Goal: Transaction & Acquisition: Purchase product/service

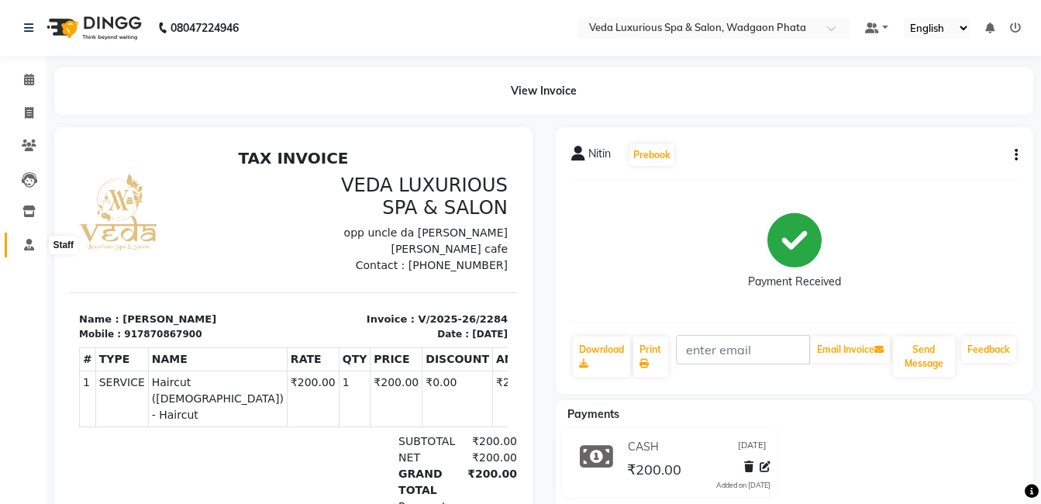
click at [26, 240] on icon at bounding box center [29, 245] width 10 height 12
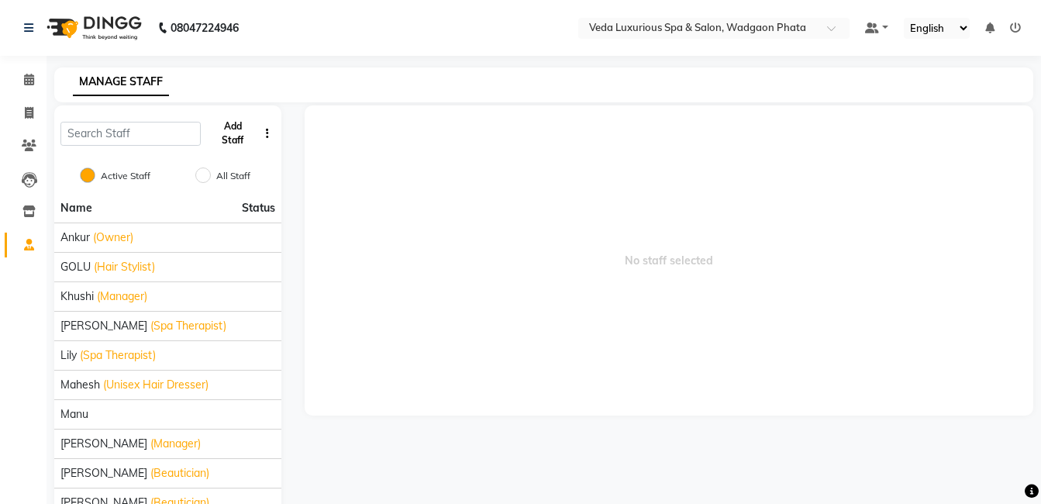
click at [237, 140] on button "Add Staff" at bounding box center [232, 133] width 51 height 40
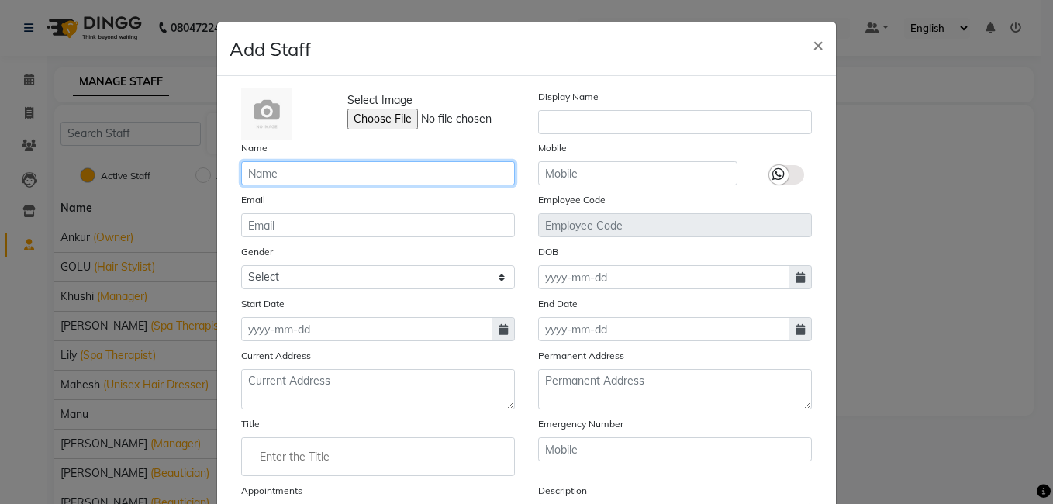
click at [345, 174] on input "text" at bounding box center [378, 173] width 274 height 24
type input "Anjali"
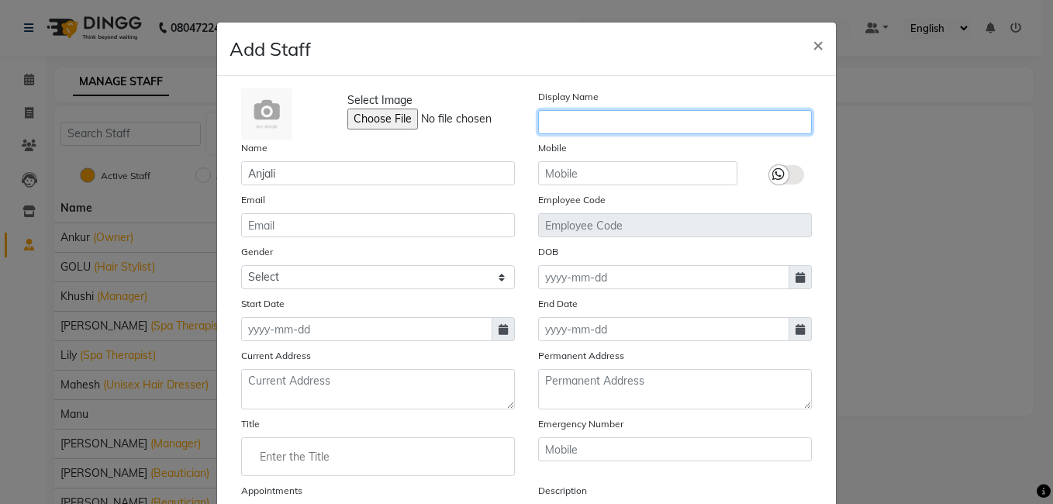
click at [573, 119] on input "text" at bounding box center [675, 122] width 274 height 24
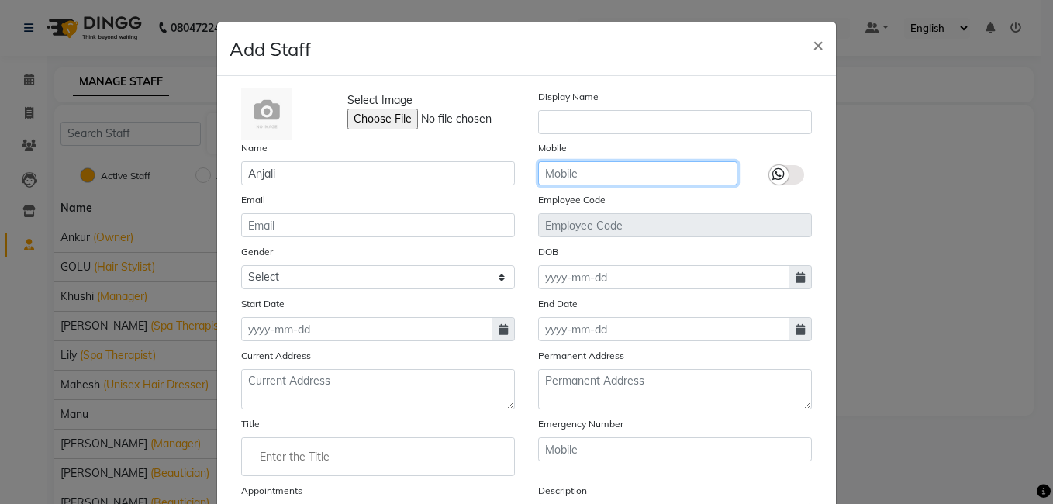
click at [566, 174] on input "text" at bounding box center [637, 173] width 199 height 24
click at [550, 180] on input "text" at bounding box center [637, 173] width 199 height 24
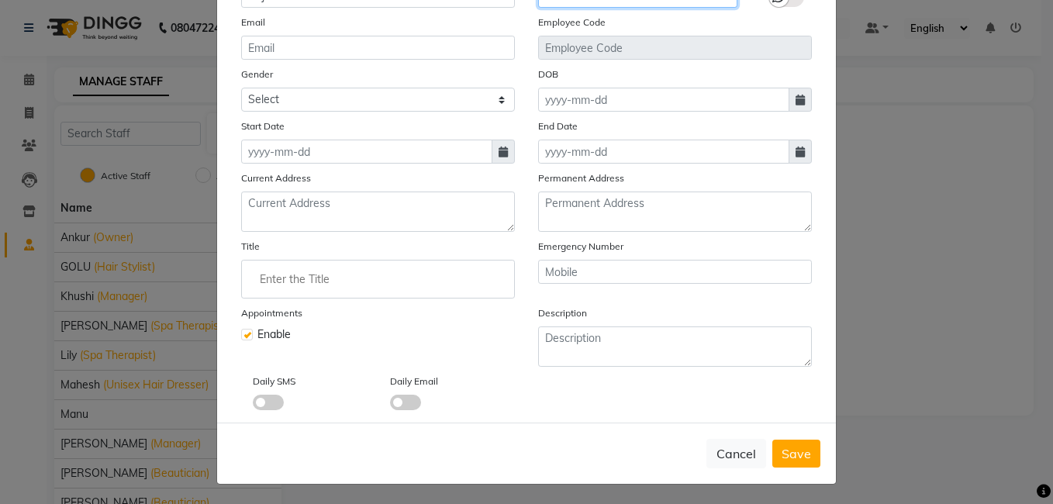
scroll to position [180, 0]
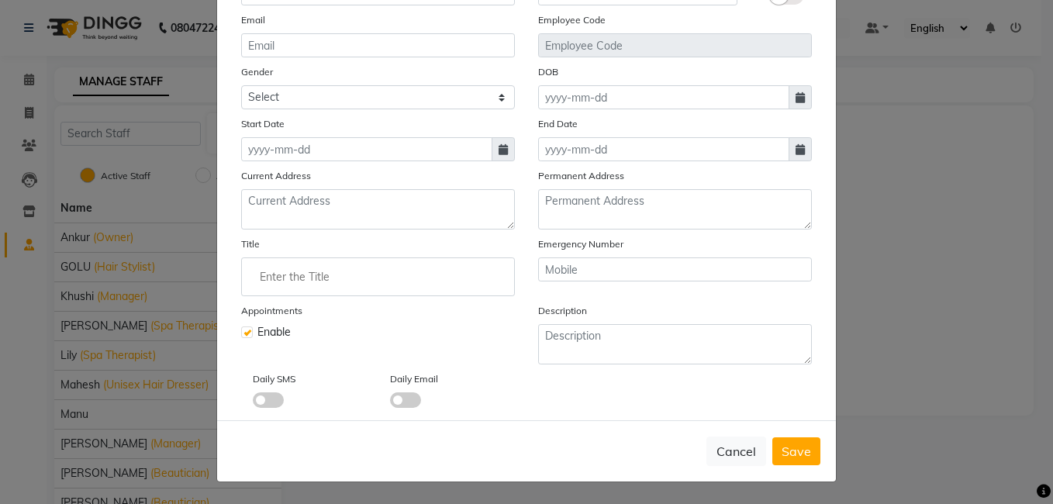
click at [336, 350] on div "Appointments Enable" at bounding box center [377, 333] width 297 height 62
click at [637, 348] on textarea at bounding box center [675, 344] width 274 height 40
click at [792, 454] on span "Save" at bounding box center [796, 451] width 29 height 16
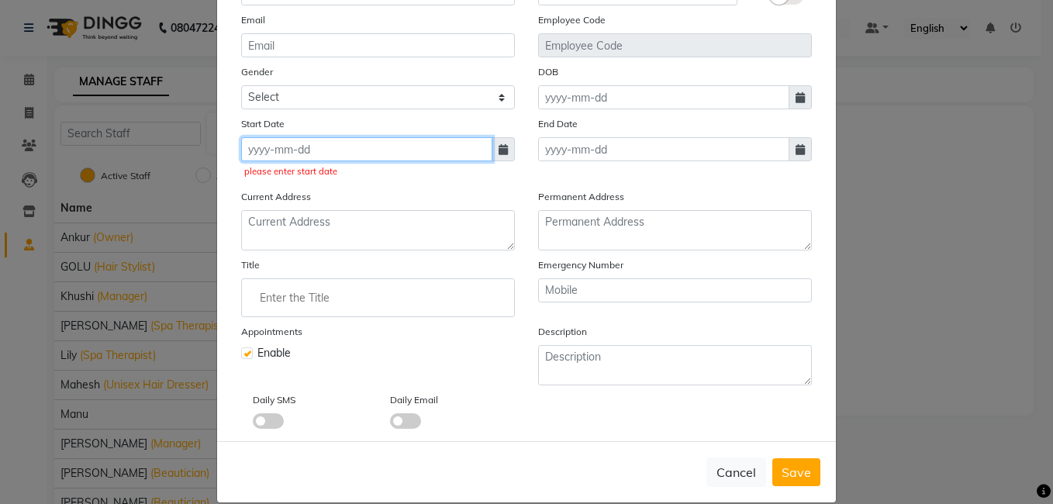
drag, startPoint x: 317, startPoint y: 143, endPoint x: 361, endPoint y: 154, distance: 44.8
click at [317, 143] on input at bounding box center [366, 149] width 251 height 24
select select "9"
select select "2025"
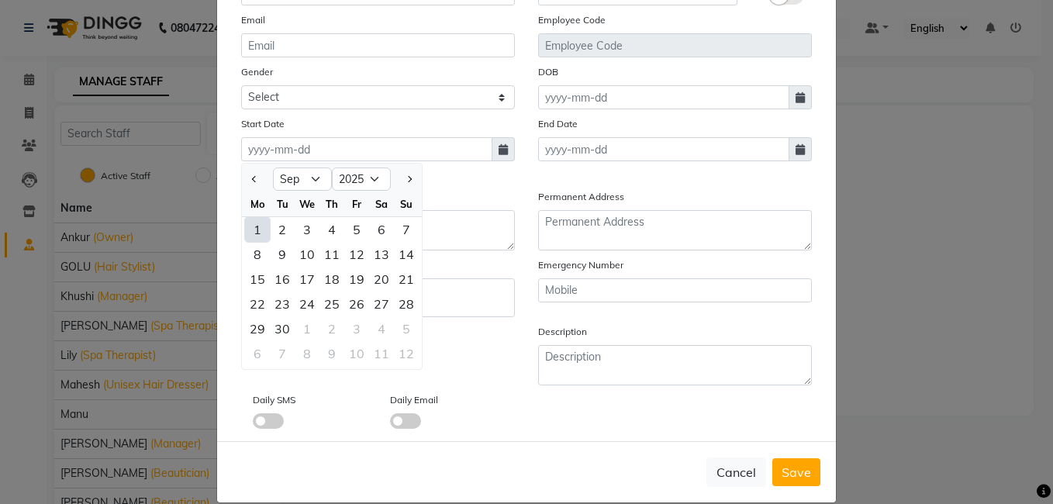
click at [504, 153] on span at bounding box center [503, 149] width 23 height 24
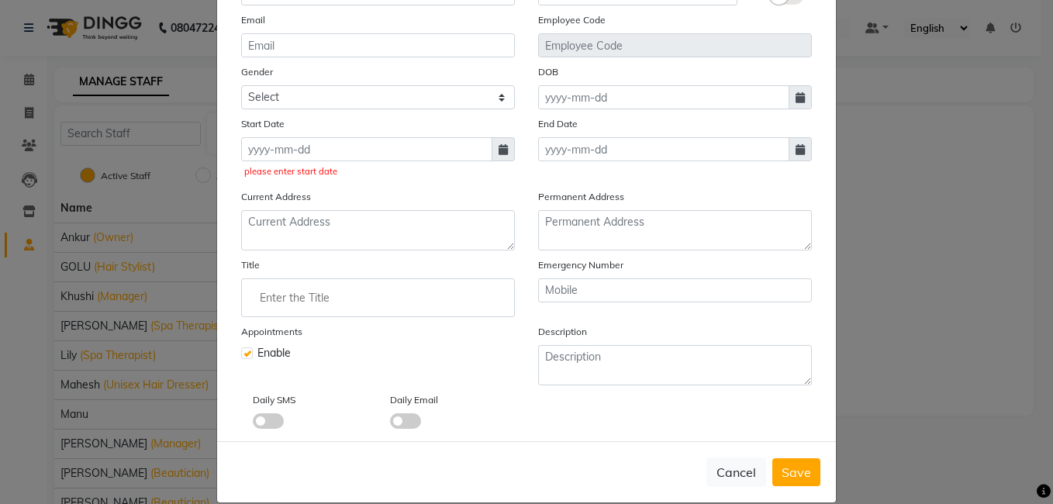
click at [501, 153] on icon at bounding box center [503, 149] width 9 height 11
select select "9"
select select "2025"
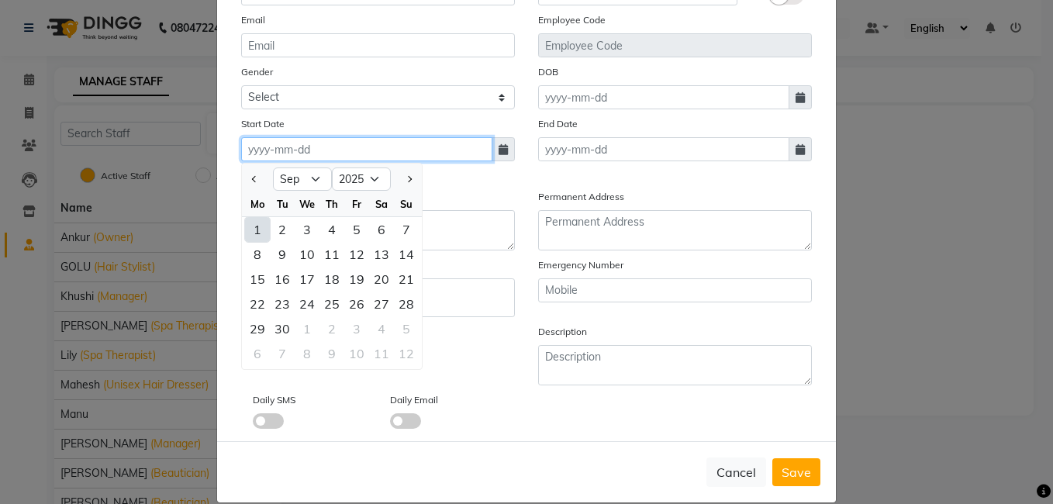
click at [278, 147] on input at bounding box center [366, 149] width 251 height 24
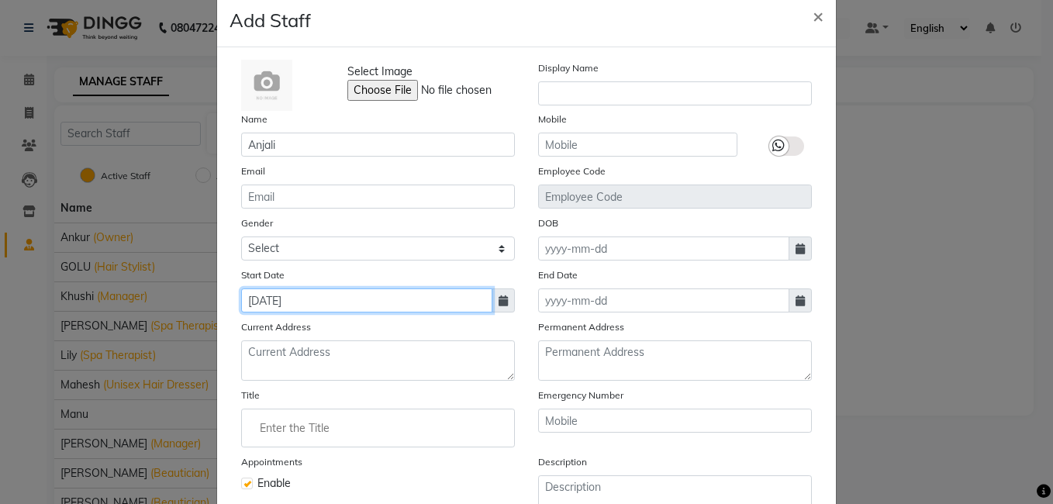
scroll to position [25, 0]
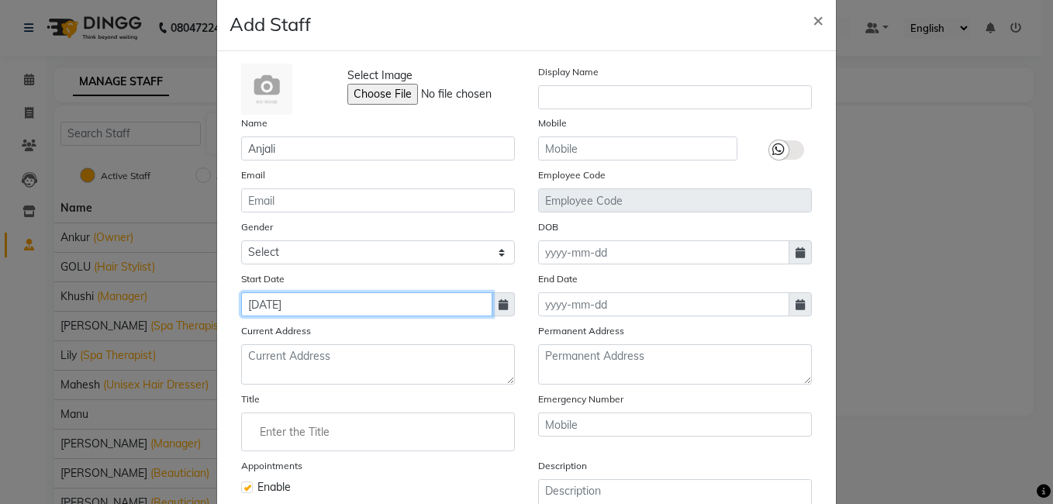
type input "[DATE]"
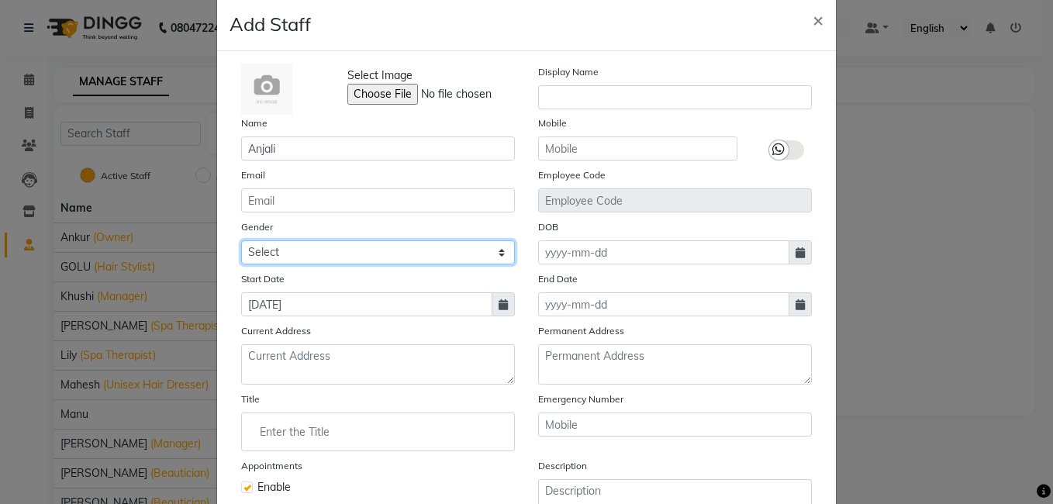
click at [278, 251] on select "Select [DEMOGRAPHIC_DATA] [DEMOGRAPHIC_DATA] Other Prefer Not To Say" at bounding box center [378, 252] width 274 height 24
click at [278, 250] on select "Select [DEMOGRAPHIC_DATA] [DEMOGRAPHIC_DATA] Other Prefer Not To Say" at bounding box center [378, 252] width 274 height 24
click at [462, 247] on select "Select [DEMOGRAPHIC_DATA] [DEMOGRAPHIC_DATA] Other Prefer Not To Say" at bounding box center [378, 252] width 274 height 24
click at [496, 257] on select "Select [DEMOGRAPHIC_DATA] [DEMOGRAPHIC_DATA] Other Prefer Not To Say" at bounding box center [378, 252] width 274 height 24
click at [496, 255] on select "Select [DEMOGRAPHIC_DATA] [DEMOGRAPHIC_DATA] Other Prefer Not To Say" at bounding box center [378, 252] width 274 height 24
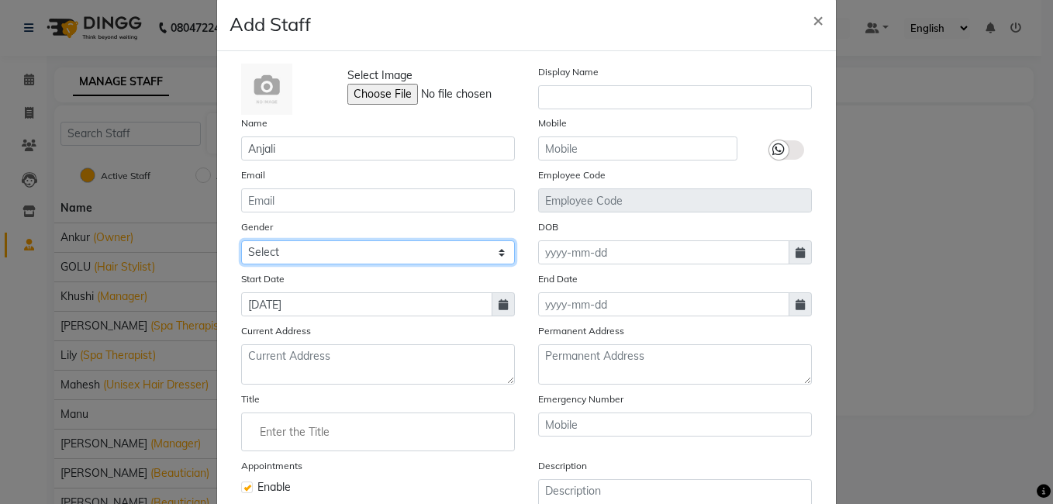
click at [241, 240] on select "Select [DEMOGRAPHIC_DATA] [DEMOGRAPHIC_DATA] Other Prefer Not To Say" at bounding box center [378, 252] width 274 height 24
click at [377, 250] on select "Select [DEMOGRAPHIC_DATA] [DEMOGRAPHIC_DATA] Other Prefer Not To Say" at bounding box center [378, 252] width 274 height 24
select select "[DEMOGRAPHIC_DATA]"
click at [241, 240] on select "Select [DEMOGRAPHIC_DATA] [DEMOGRAPHIC_DATA] Other Prefer Not To Say" at bounding box center [378, 252] width 274 height 24
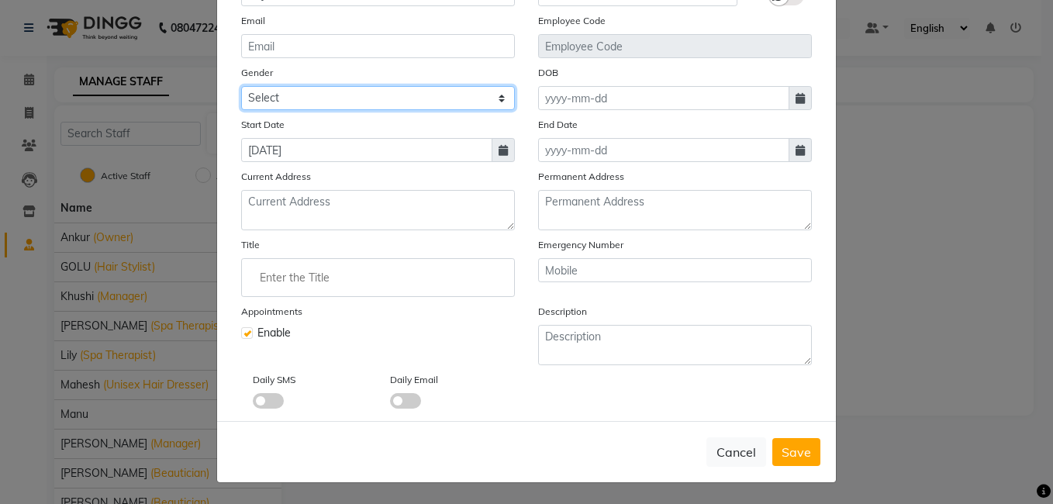
scroll to position [180, 0]
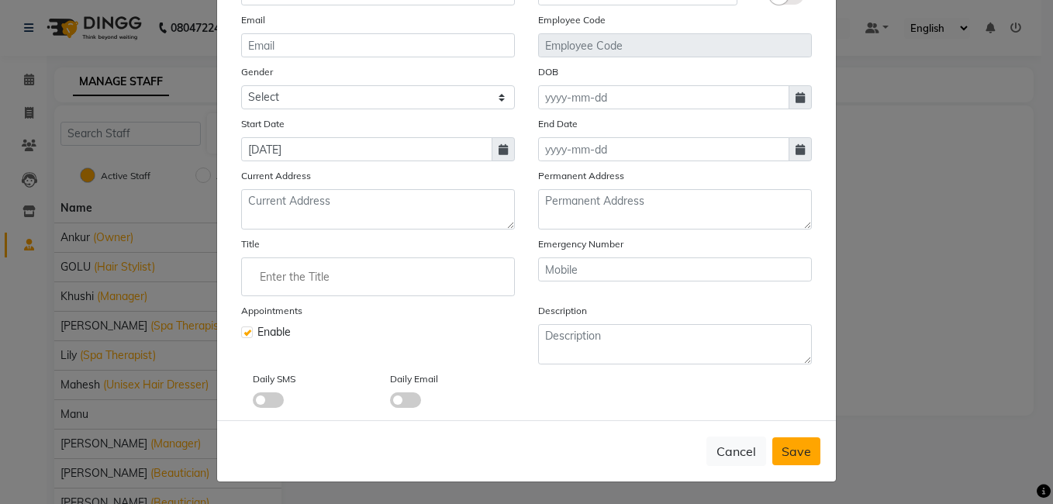
click at [809, 450] on button "Save" at bounding box center [796, 451] width 48 height 28
click at [802, 451] on span "Save" at bounding box center [796, 451] width 29 height 16
click at [799, 450] on span "Save" at bounding box center [796, 451] width 29 height 16
click at [797, 440] on button "Save" at bounding box center [796, 451] width 48 height 28
click at [798, 444] on span "Save" at bounding box center [796, 451] width 29 height 16
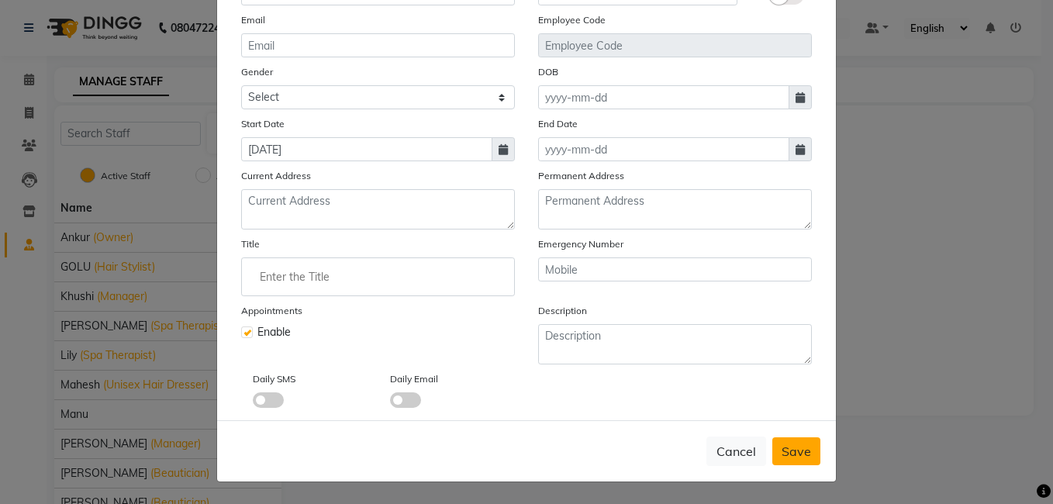
click at [798, 444] on span "Save" at bounding box center [796, 451] width 29 height 16
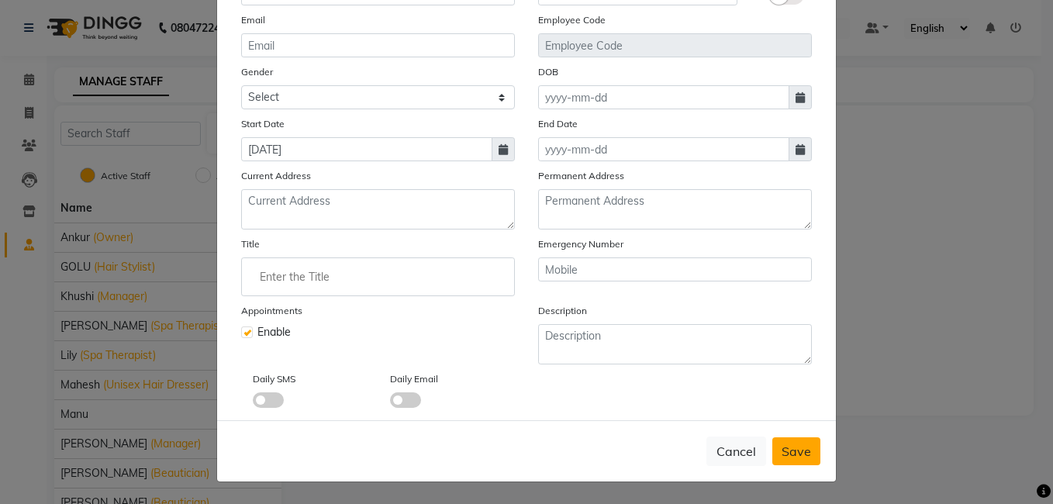
scroll to position [0, 0]
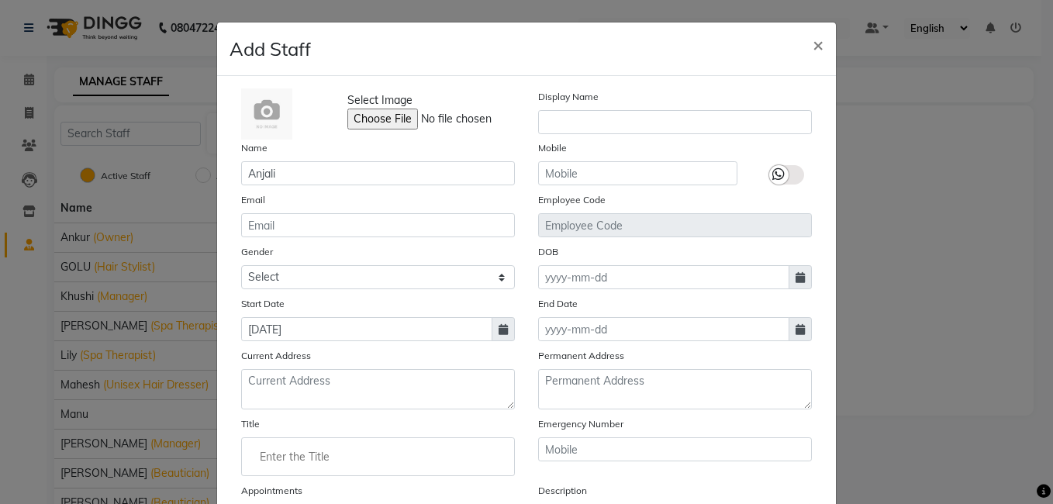
click at [499, 333] on icon at bounding box center [503, 329] width 9 height 11
select select "9"
select select "2025"
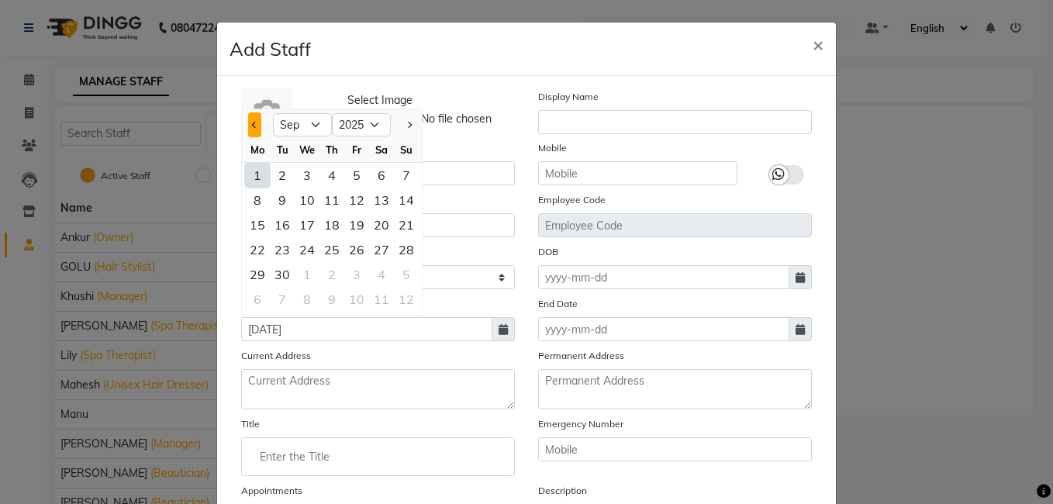
click at [248, 127] on button "Previous month" at bounding box center [254, 124] width 13 height 25
select select "8"
click at [350, 176] on div "1" at bounding box center [356, 175] width 25 height 25
type input "[DATE]"
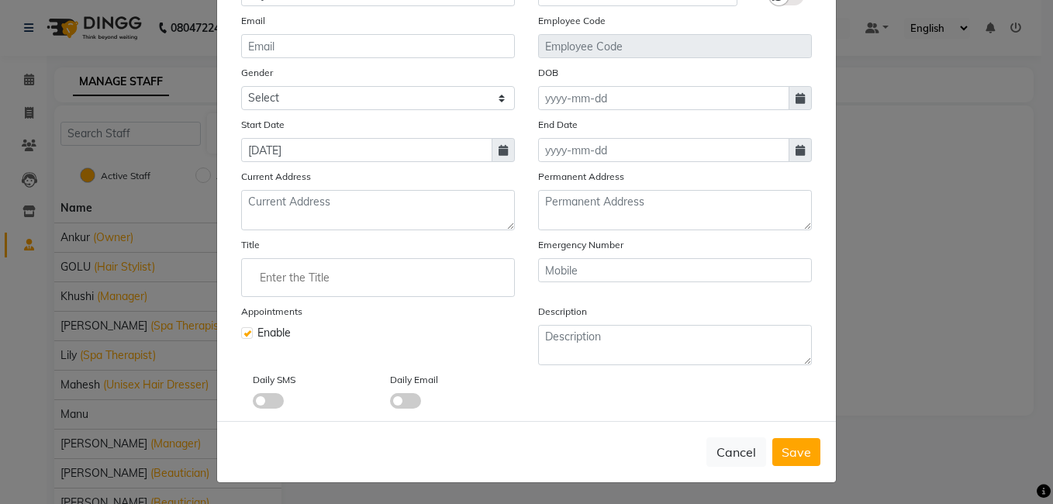
scroll to position [180, 0]
click at [284, 279] on input "Enter the Title" at bounding box center [378, 276] width 260 height 31
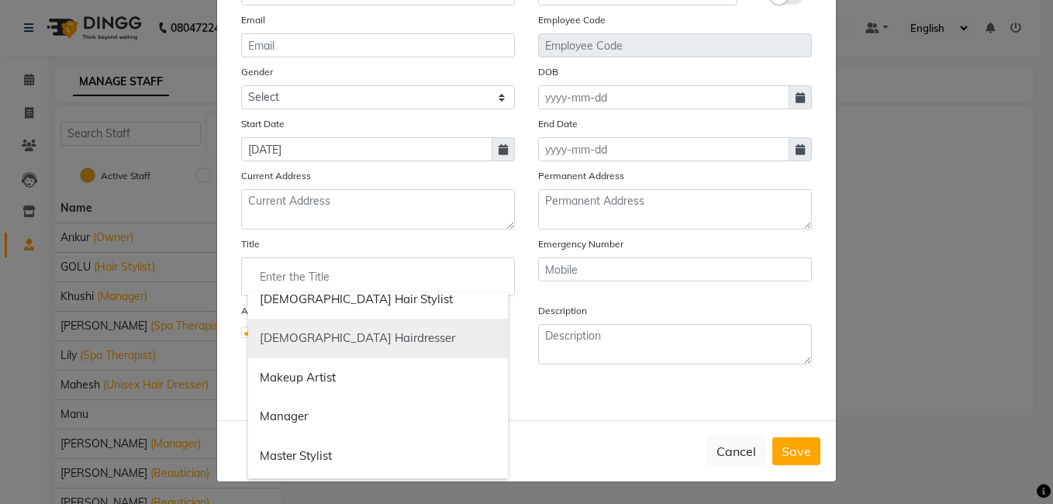
scroll to position [853, 0]
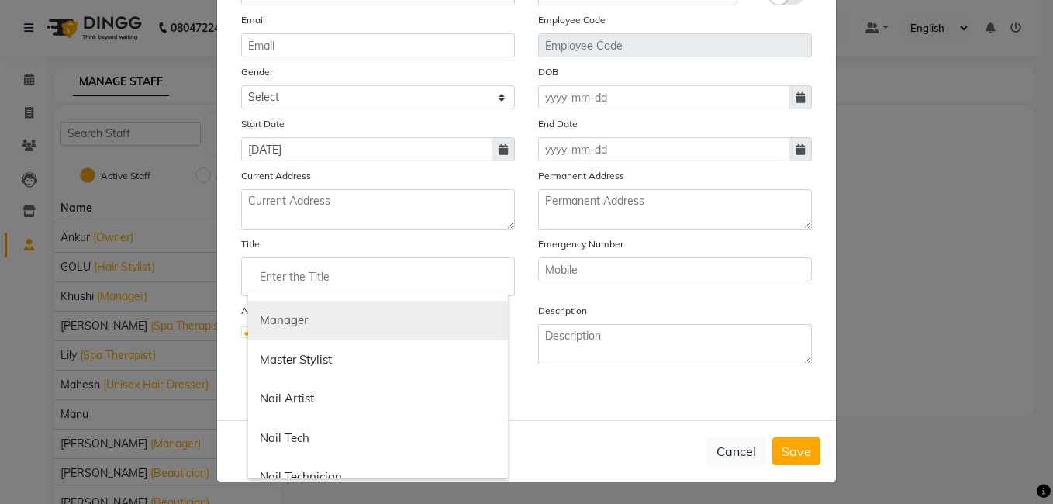
click at [286, 323] on link "Manager" at bounding box center [378, 321] width 260 height 40
type input "Manager"
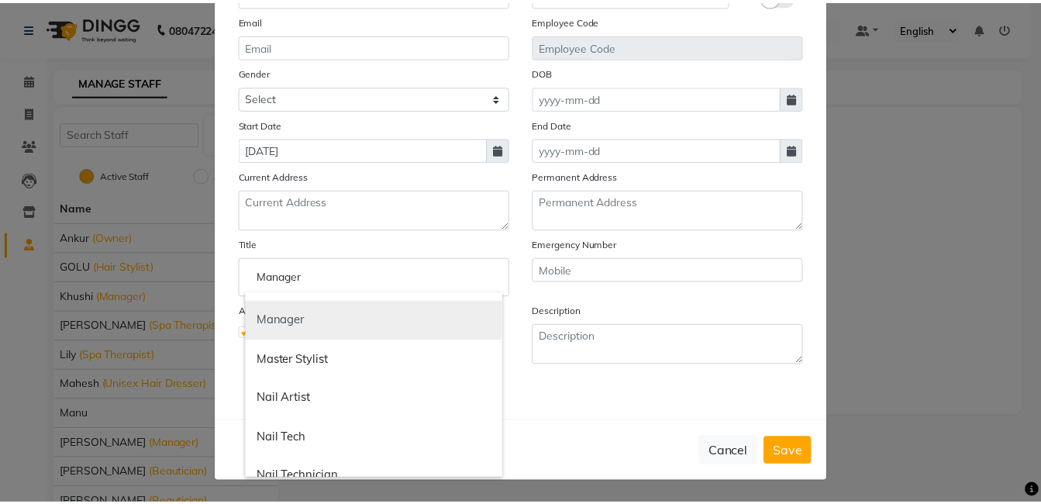
scroll to position [0, 0]
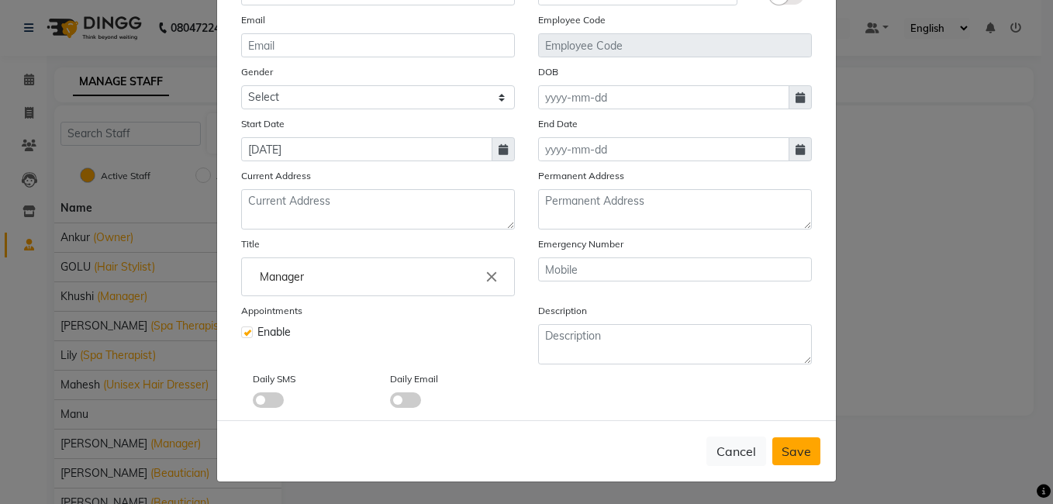
click at [812, 451] on button "Save" at bounding box center [796, 451] width 48 height 28
select select
checkbox input "false"
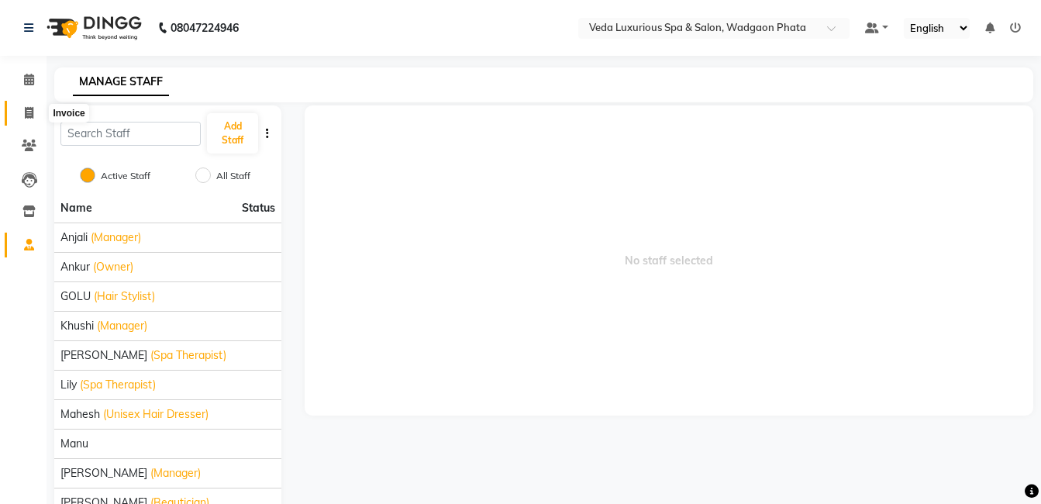
click at [30, 118] on icon at bounding box center [29, 113] width 9 height 12
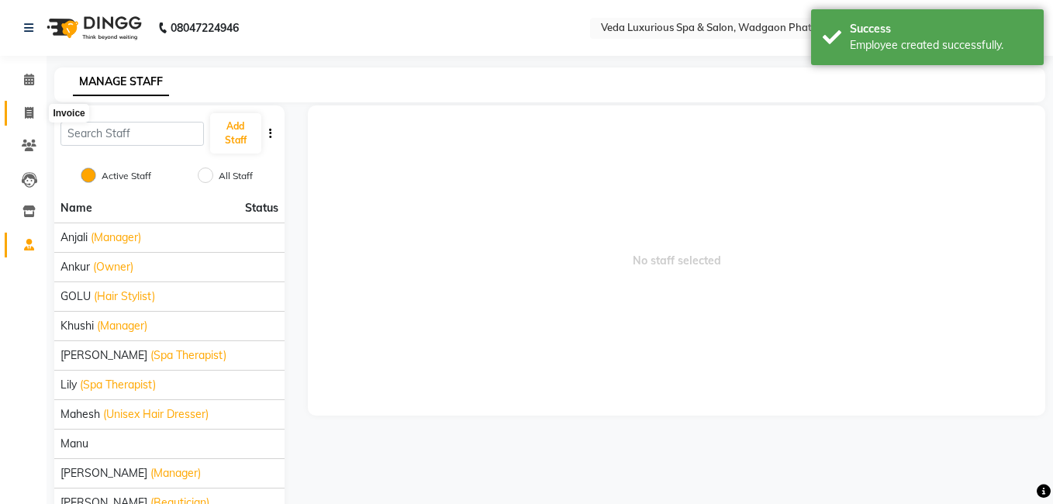
select select "service"
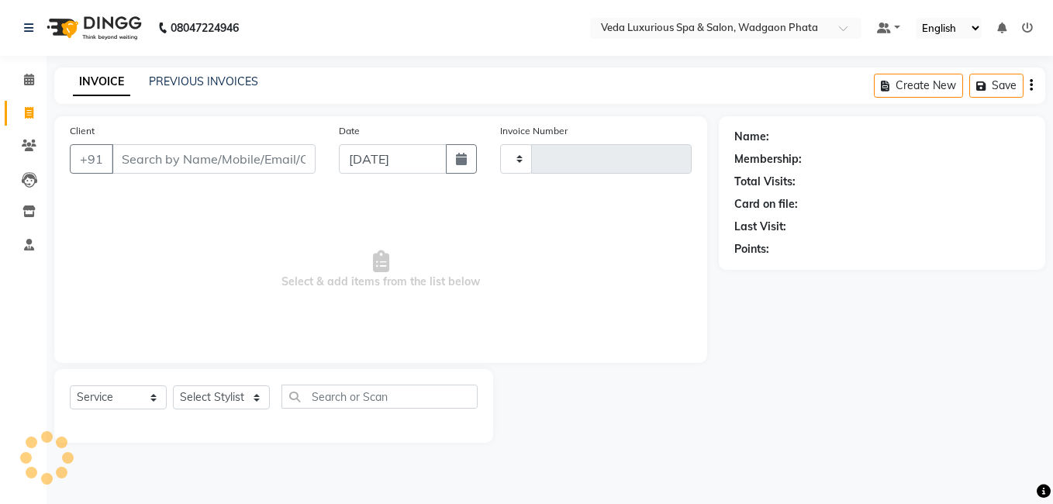
type input "2285"
select select "4666"
drag, startPoint x: 178, startPoint y: 91, endPoint x: 190, endPoint y: 82, distance: 15.1
click at [179, 88] on div "INVOICE PREVIOUS INVOICES" at bounding box center [165, 83] width 223 height 18
drag, startPoint x: 23, startPoint y: 143, endPoint x: 36, endPoint y: 149, distance: 14.3
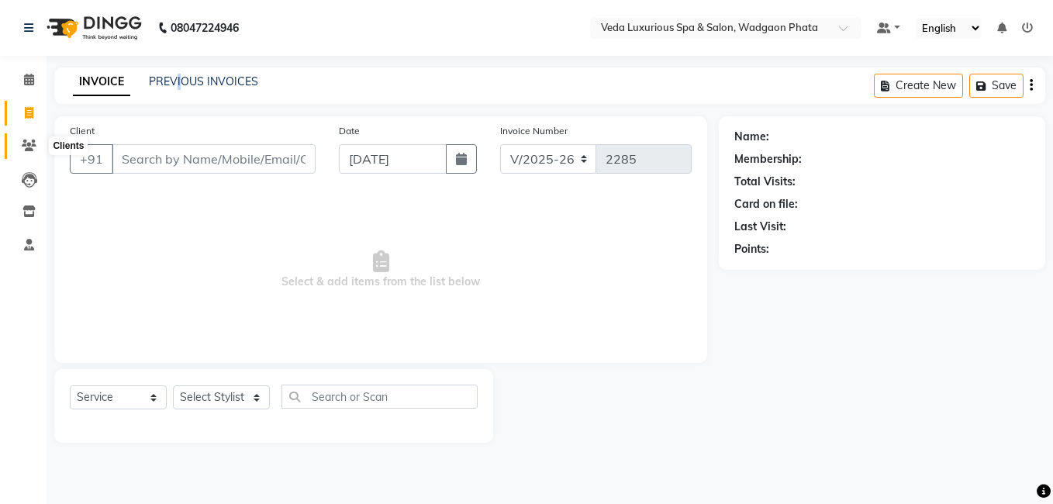
click at [23, 143] on icon at bounding box center [29, 146] width 15 height 12
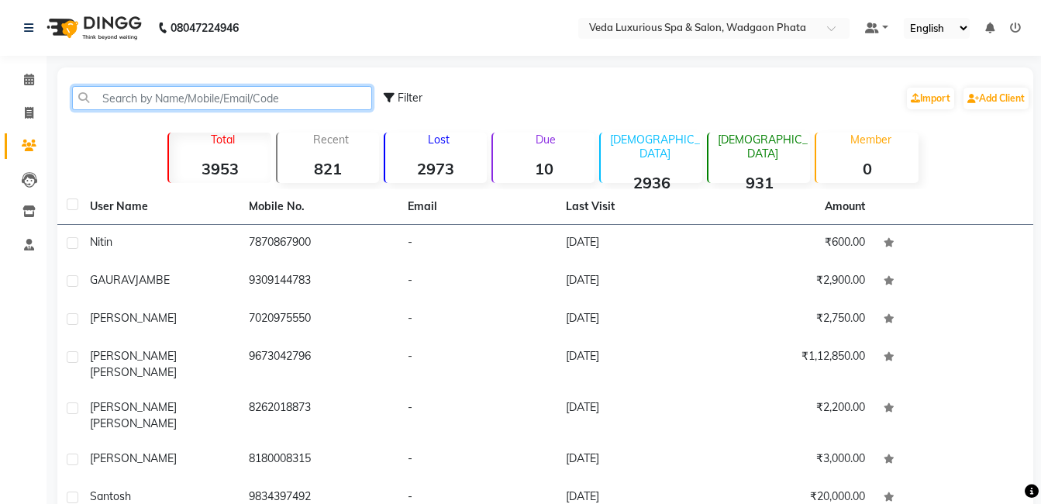
click at [222, 102] on input "text" at bounding box center [222, 98] width 300 height 24
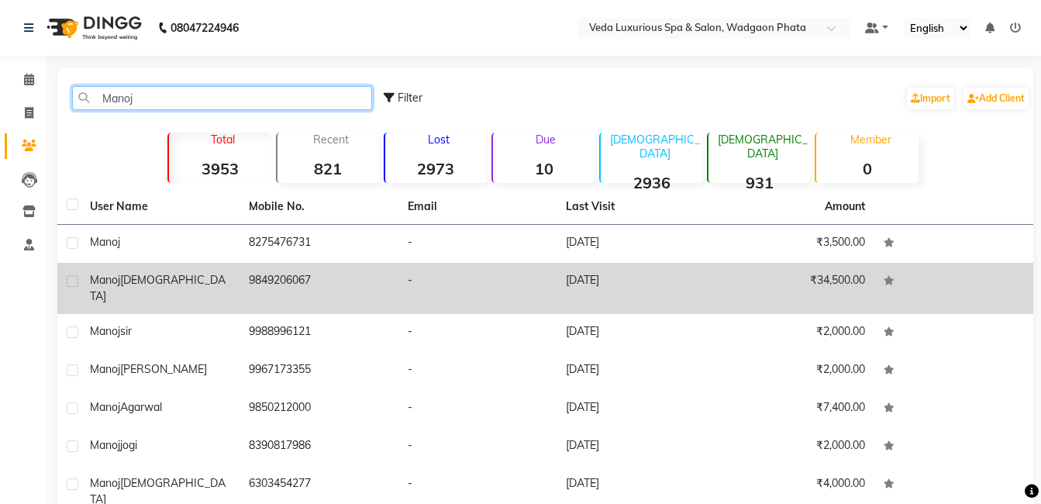
type input "Manoj"
click at [232, 279] on td "[PERSON_NAME]" at bounding box center [160, 288] width 159 height 51
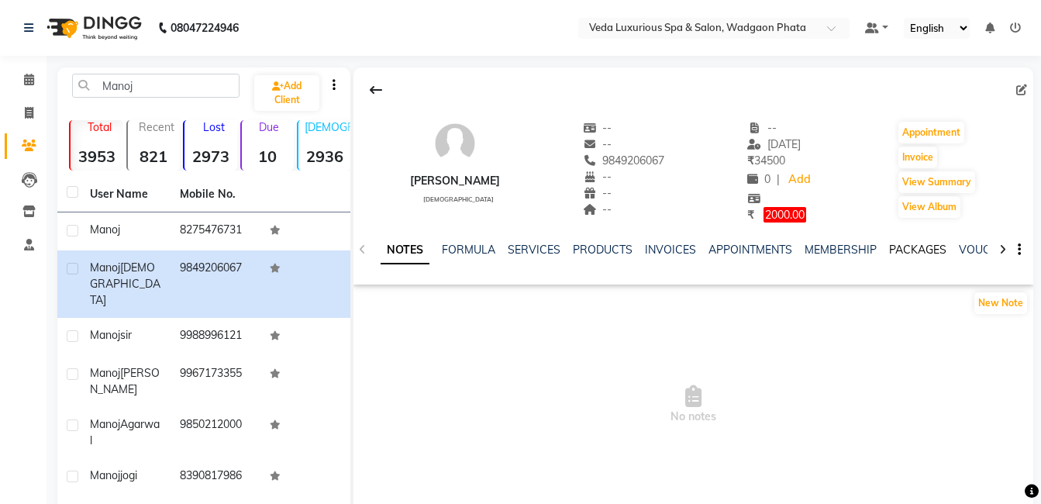
click at [908, 246] on link "PACKAGES" at bounding box center [917, 250] width 57 height 14
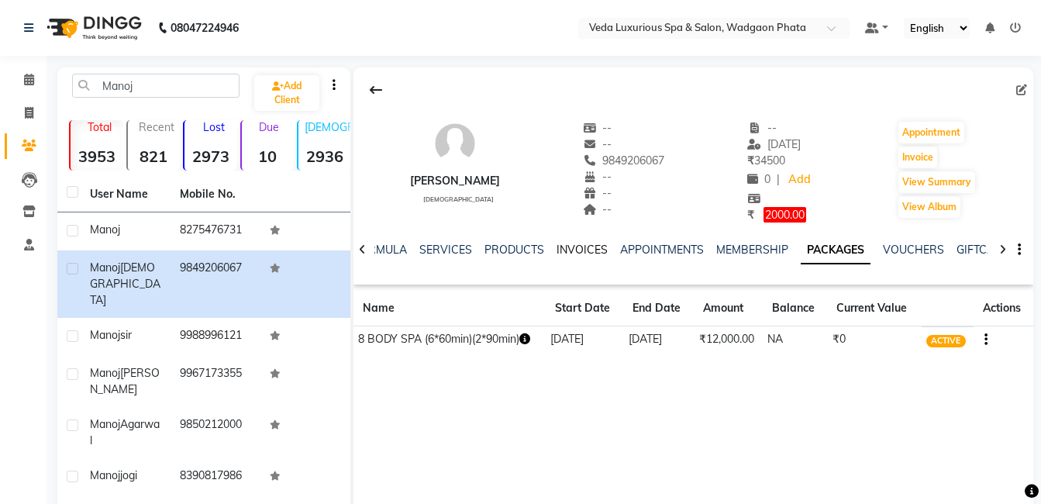
click at [566, 250] on link "INVOICES" at bounding box center [582, 250] width 51 height 14
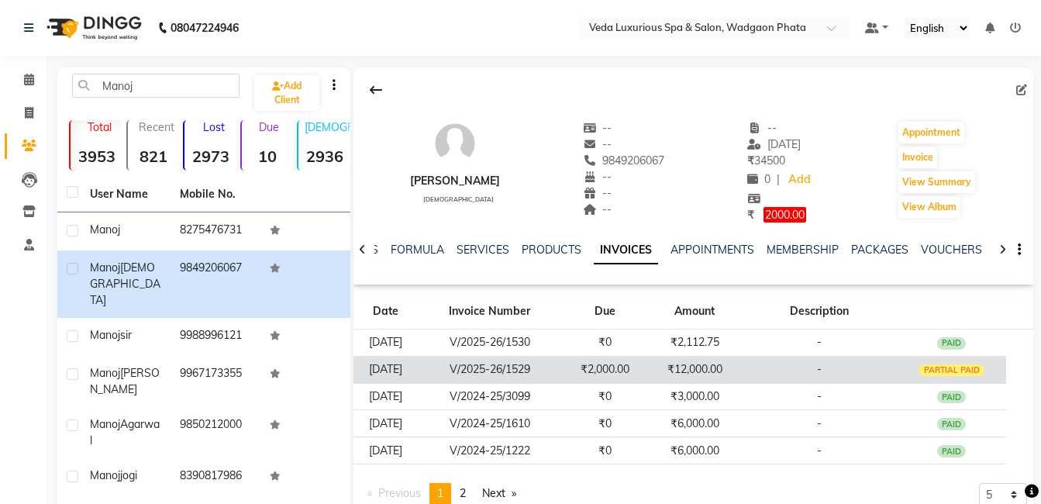
click at [959, 368] on div "PARTIAL PAID" at bounding box center [952, 370] width 66 height 12
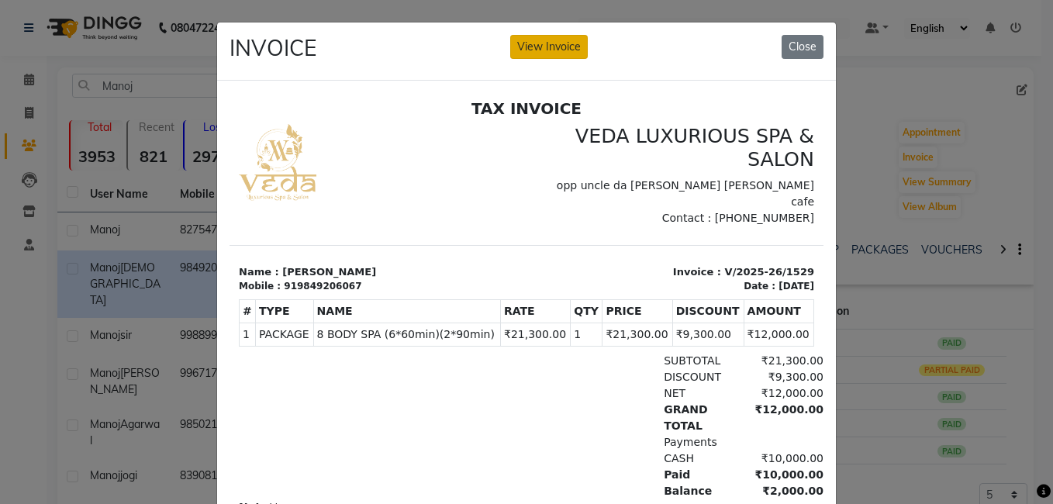
click at [562, 50] on button "View Invoice" at bounding box center [549, 47] width 78 height 24
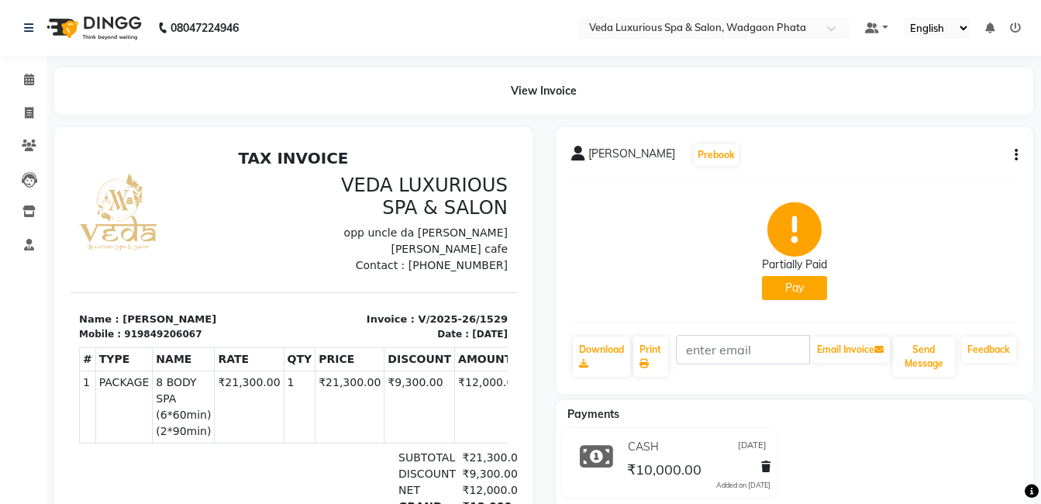
scroll to position [24, 0]
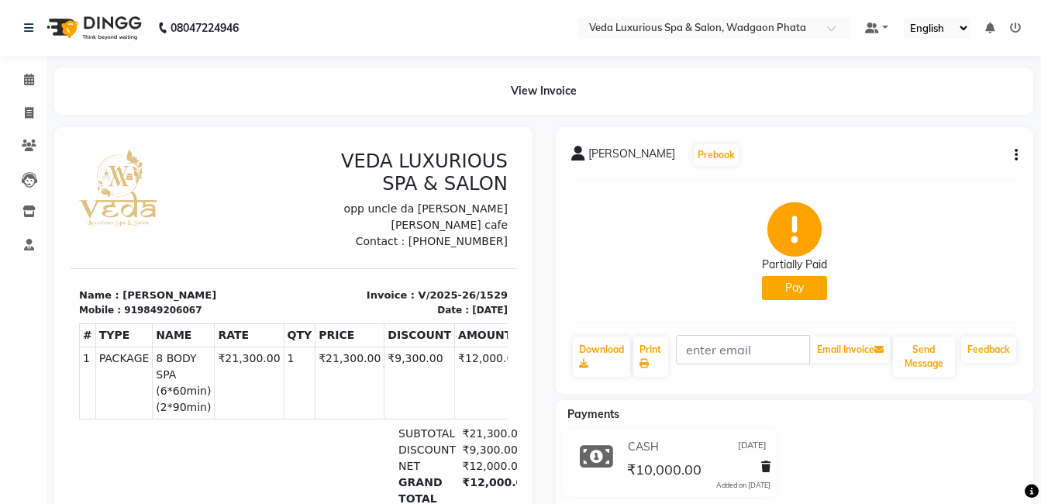
click at [1016, 155] on icon "button" at bounding box center [1016, 155] width 3 height 1
click at [948, 164] on div "Edit Invoice" at bounding box center [954, 164] width 78 height 19
select select "service"
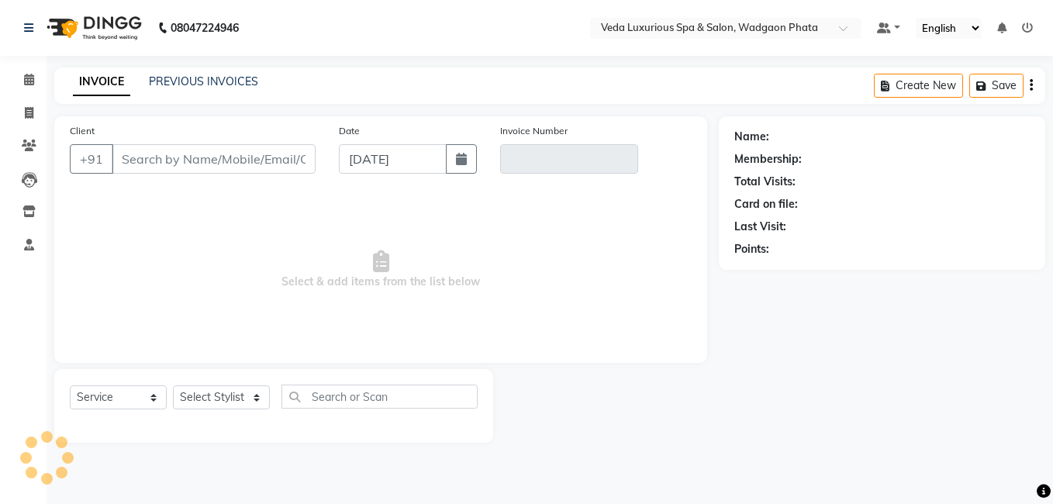
type input "9849206067"
type input "V/2025-26/1529"
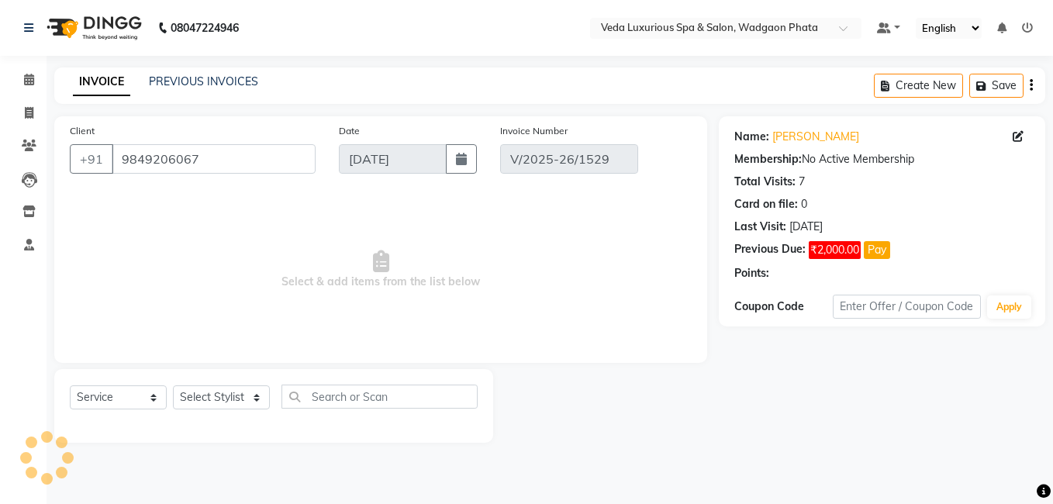
type input "[DATE]"
select select "select"
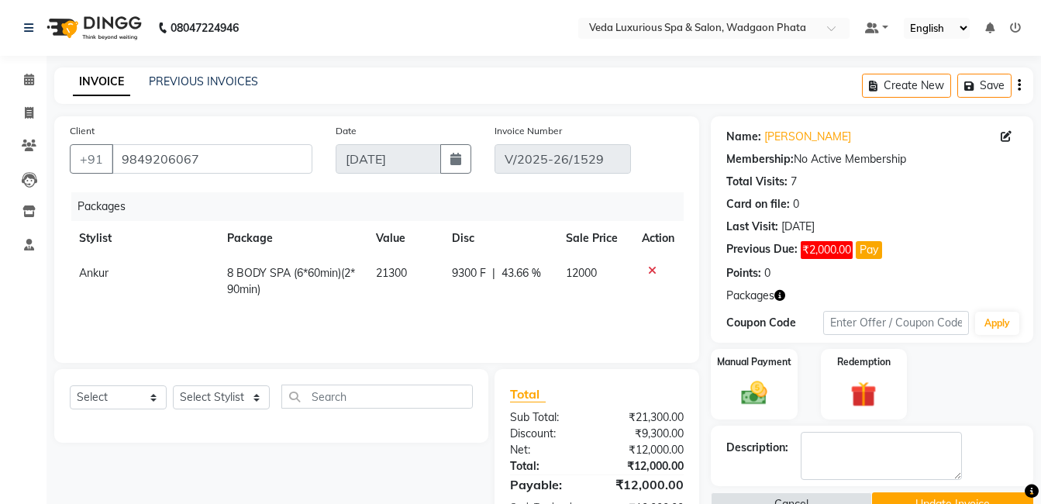
click at [91, 274] on span "Ankur" at bounding box center [93, 273] width 29 height 14
select select "28495"
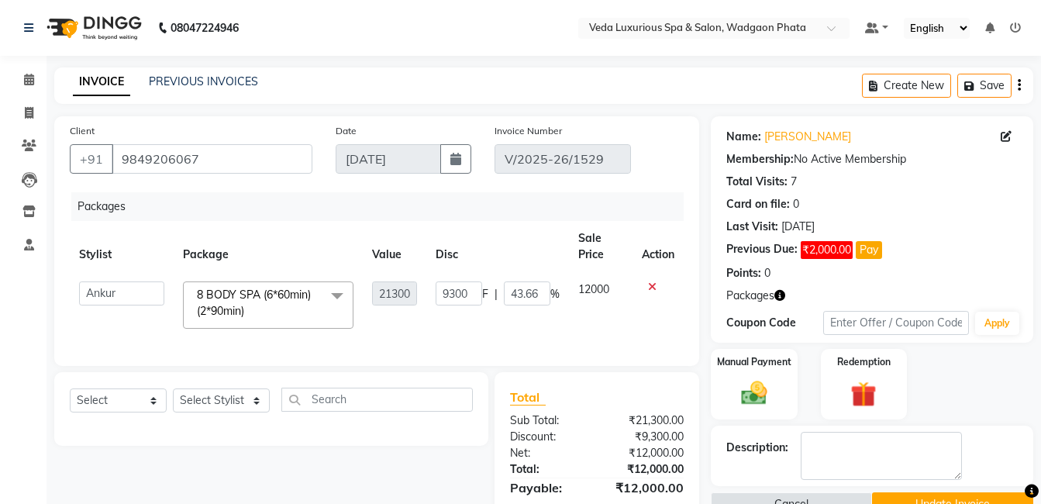
click at [91, 274] on td "[PERSON_NAME] [PERSON_NAME] [PERSON_NAME] [PERSON_NAME] RP seri VEDA" at bounding box center [122, 305] width 104 height 66
click at [106, 288] on select "[PERSON_NAME] [PERSON_NAME] [PERSON_NAME] [PERSON_NAME] RP seri VEDA" at bounding box center [121, 293] width 85 height 24
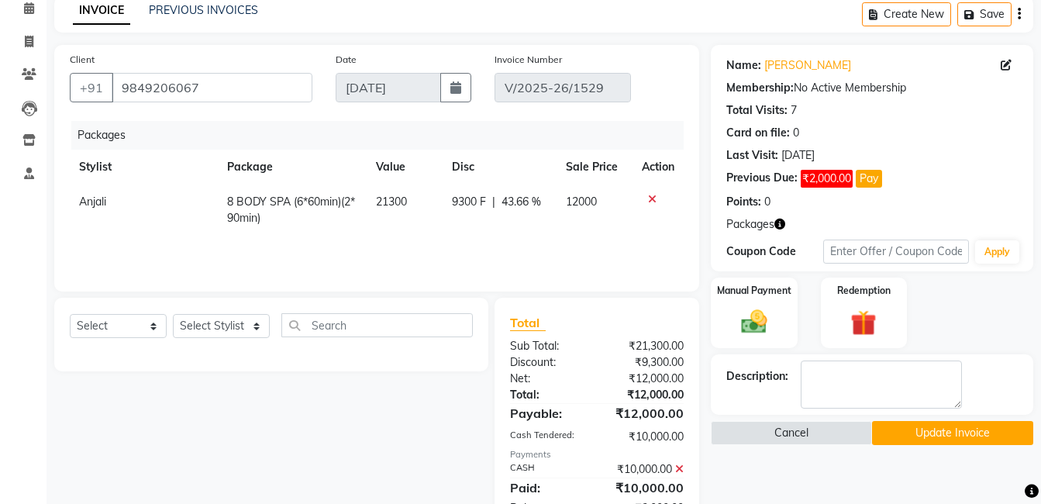
scroll to position [123, 0]
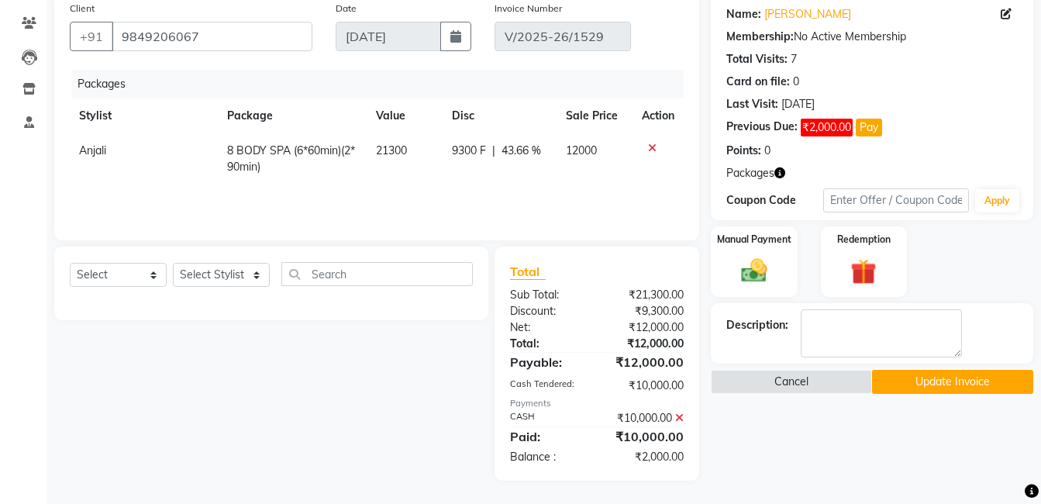
click at [930, 378] on button "Update Invoice" at bounding box center [952, 382] width 161 height 24
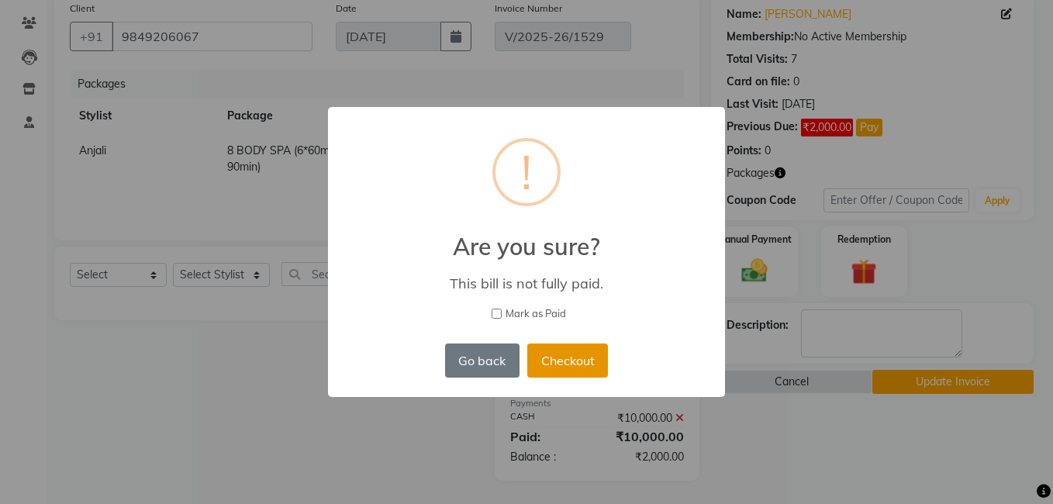
click at [571, 359] on button "Checkout" at bounding box center [567, 360] width 81 height 34
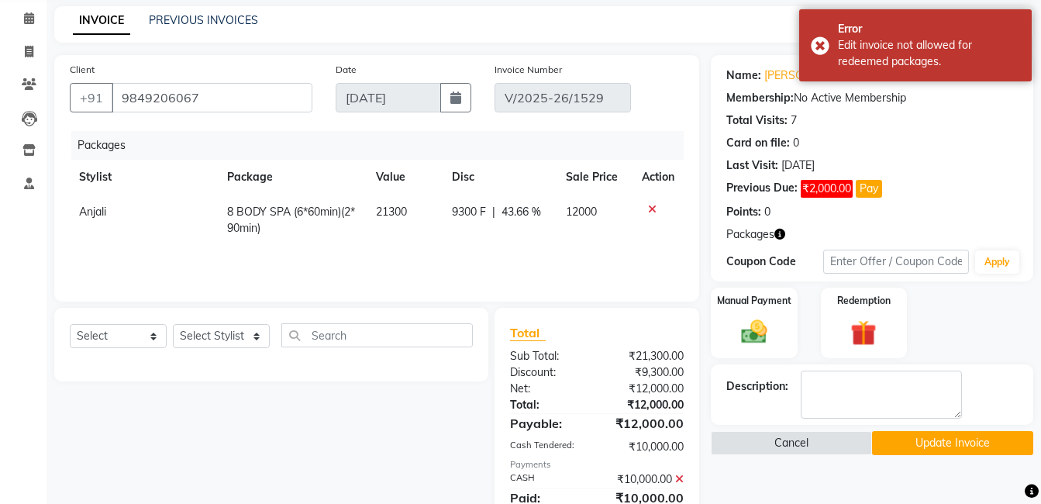
scroll to position [0, 0]
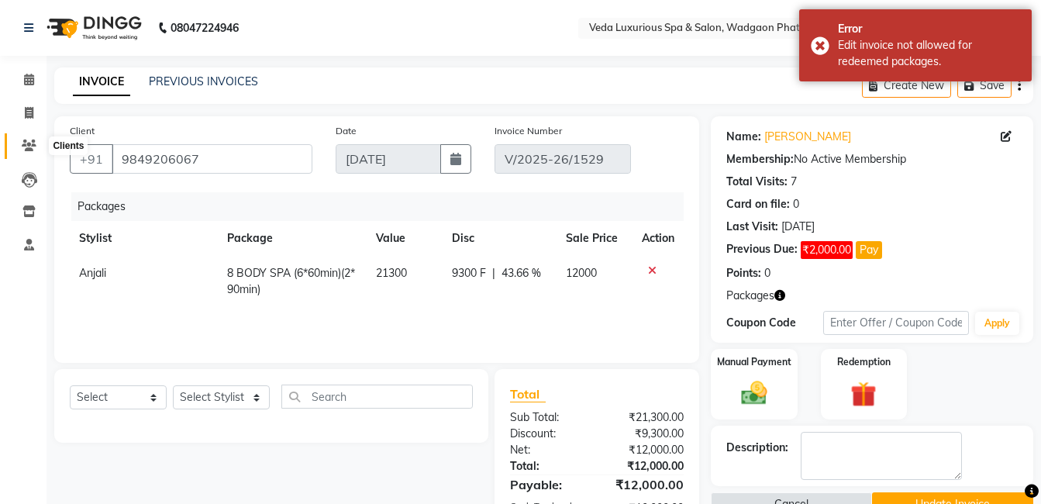
click at [27, 146] on icon at bounding box center [29, 146] width 15 height 12
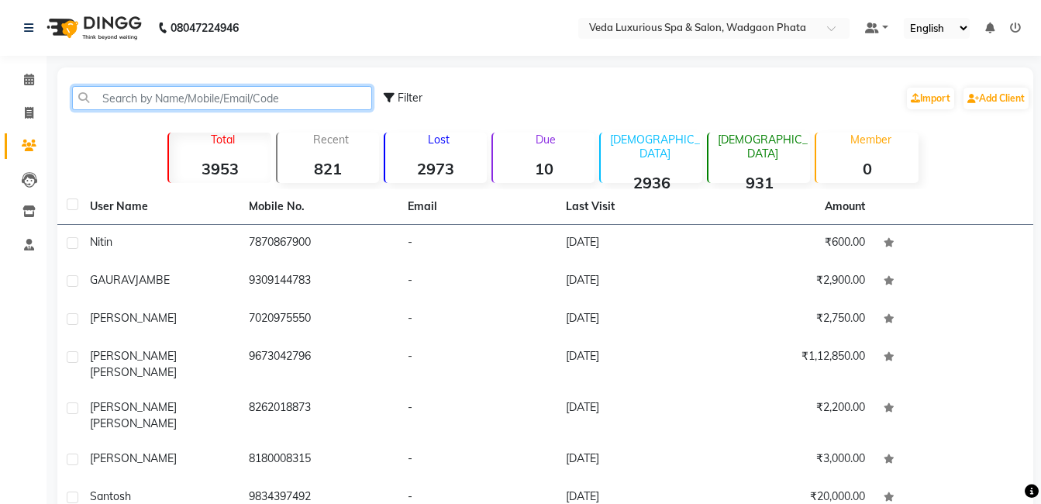
click at [140, 94] on input "text" at bounding box center [222, 98] width 300 height 24
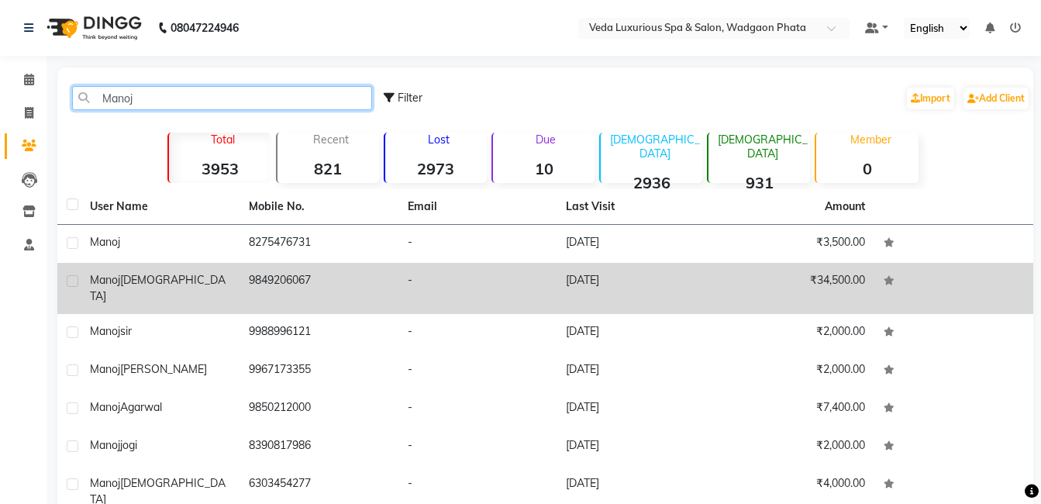
type input "Manoj"
click at [167, 276] on div "[PERSON_NAME]" at bounding box center [160, 288] width 140 height 33
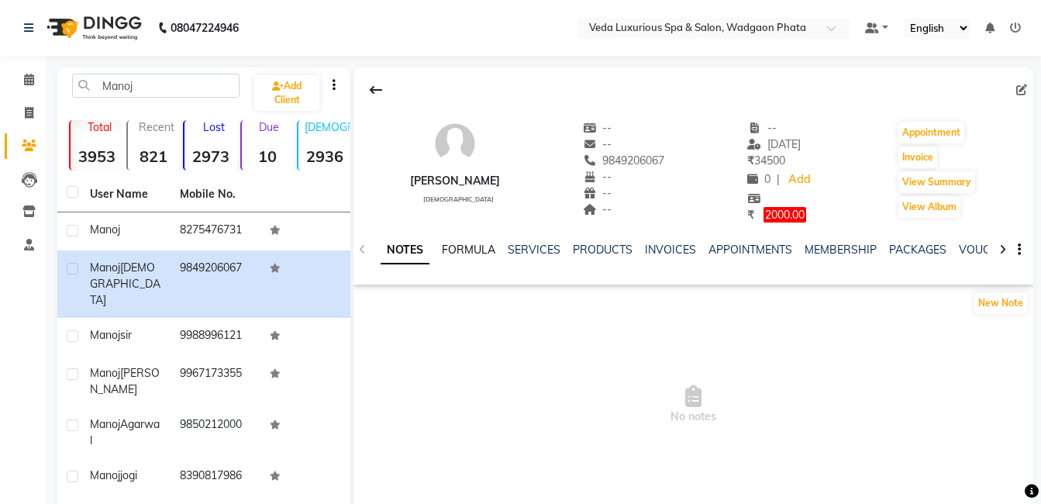
click at [482, 247] on link "FORMULA" at bounding box center [468, 250] width 53 height 14
click at [542, 248] on link "SERVICES" at bounding box center [532, 250] width 53 height 14
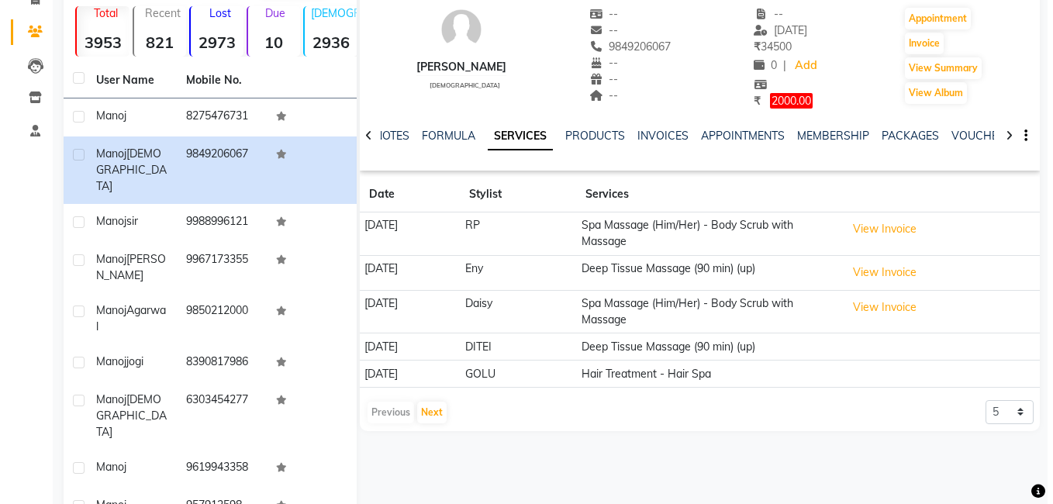
scroll to position [130, 0]
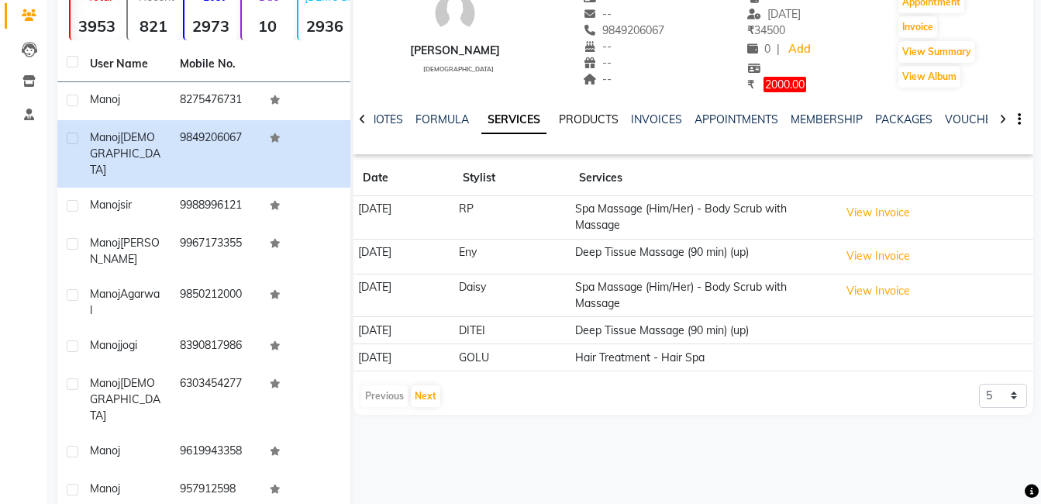
click at [570, 114] on link "PRODUCTS" at bounding box center [589, 119] width 60 height 14
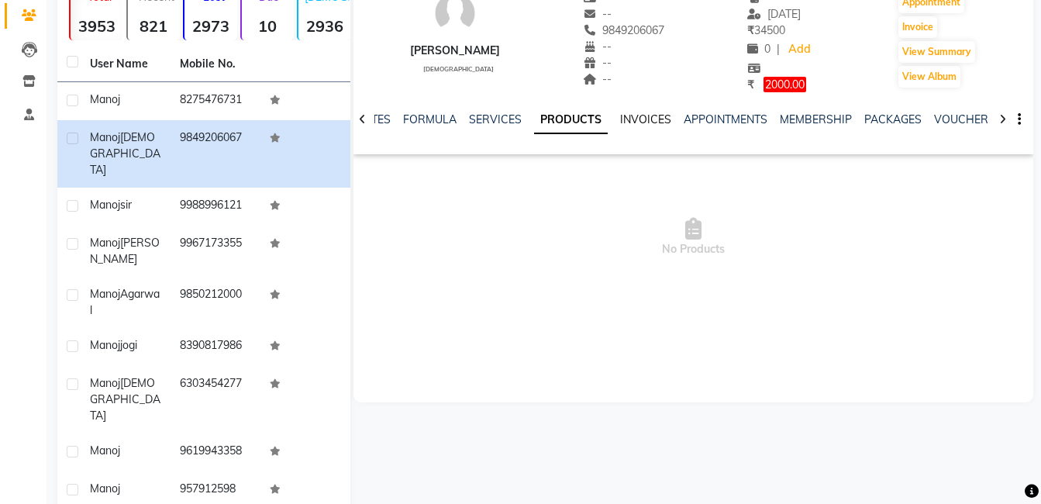
click at [647, 113] on link "INVOICES" at bounding box center [645, 119] width 51 height 14
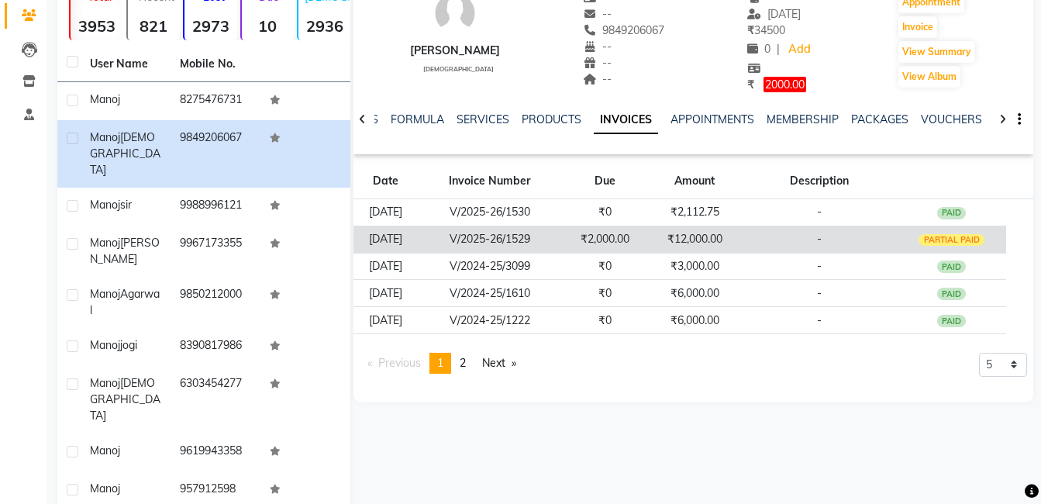
click at [947, 239] on div "PARTIAL PAID" at bounding box center [952, 240] width 66 height 12
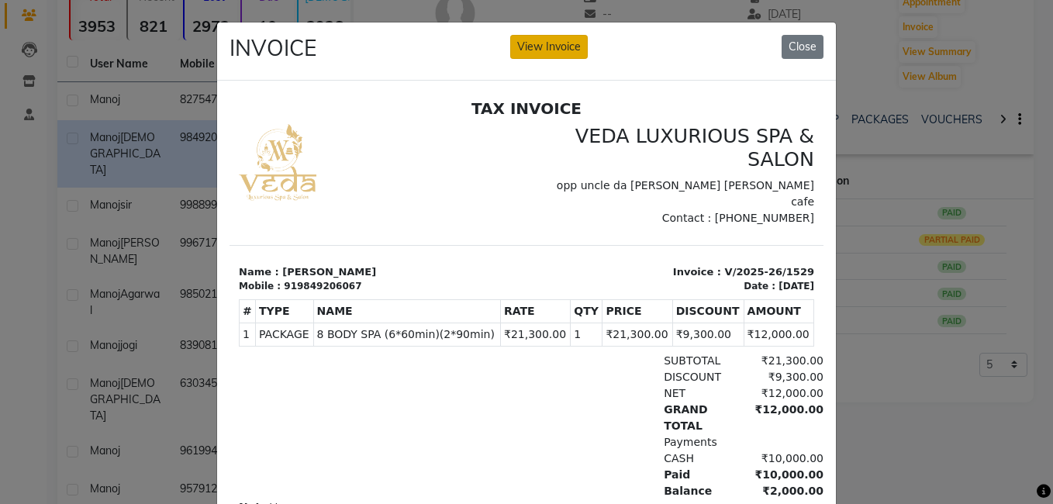
click at [540, 46] on button "View Invoice" at bounding box center [549, 47] width 78 height 24
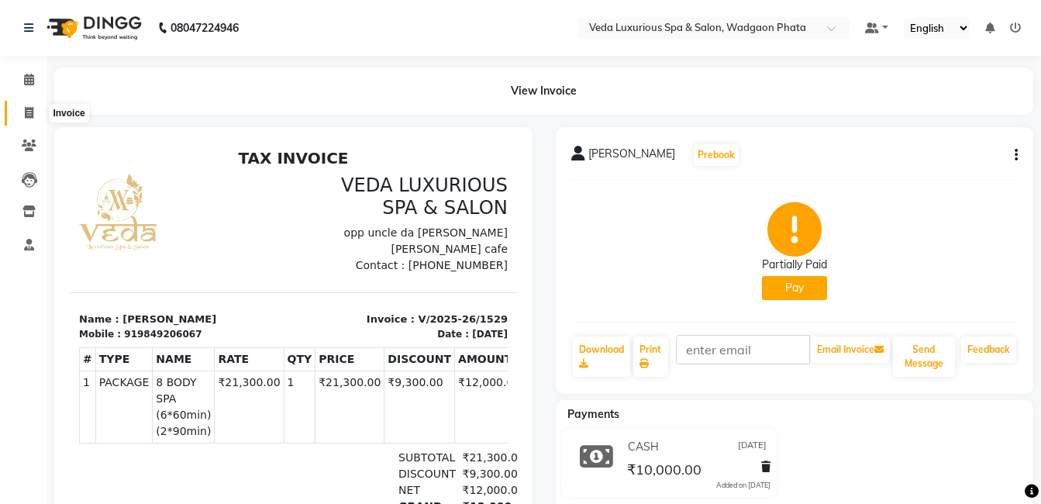
click at [21, 105] on span at bounding box center [29, 114] width 27 height 18
select select "service"
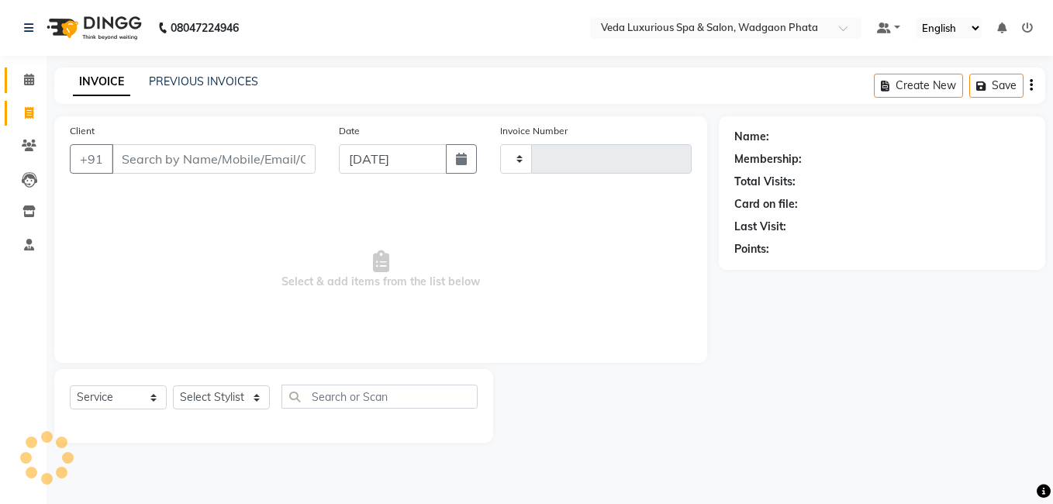
type input "2285"
select select "4666"
click at [26, 84] on icon at bounding box center [29, 80] width 10 height 12
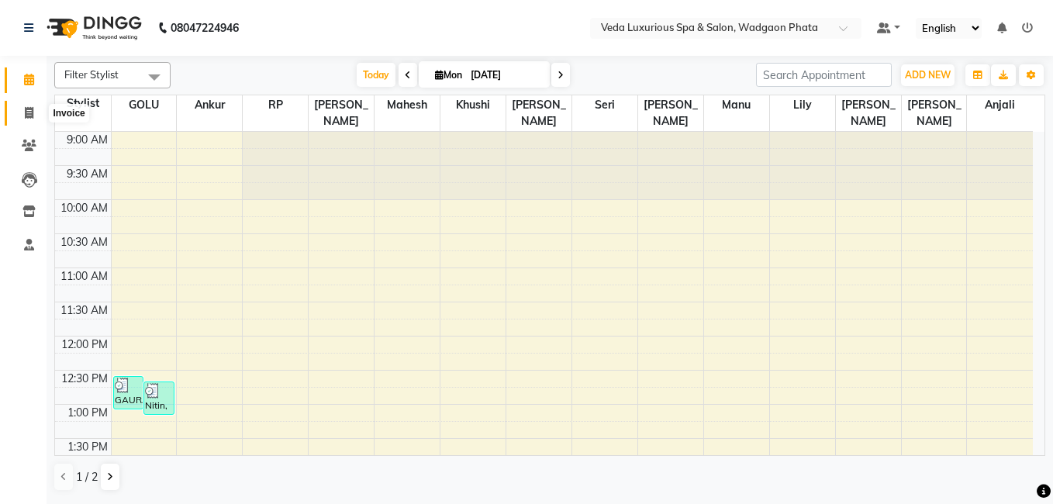
click at [30, 112] on icon at bounding box center [29, 113] width 9 height 12
select select "service"
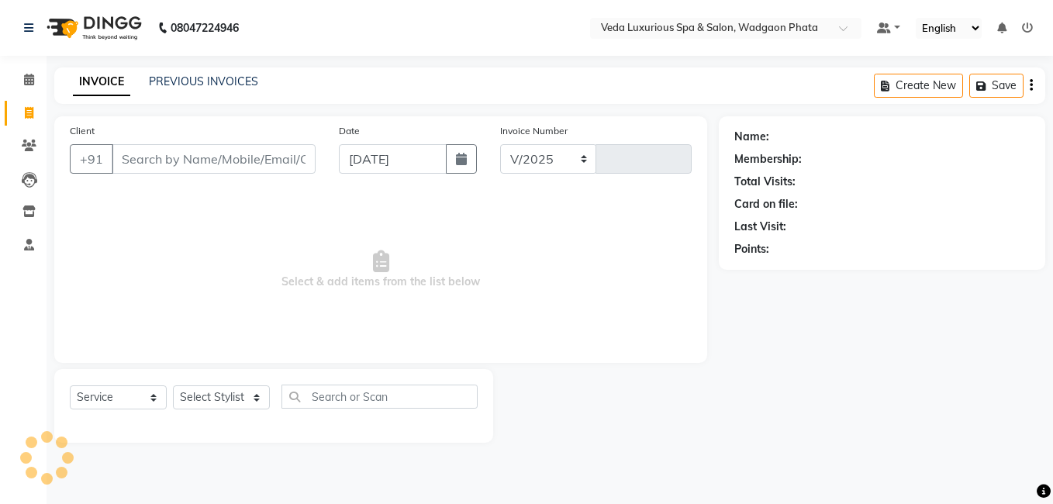
select select "4666"
type input "2285"
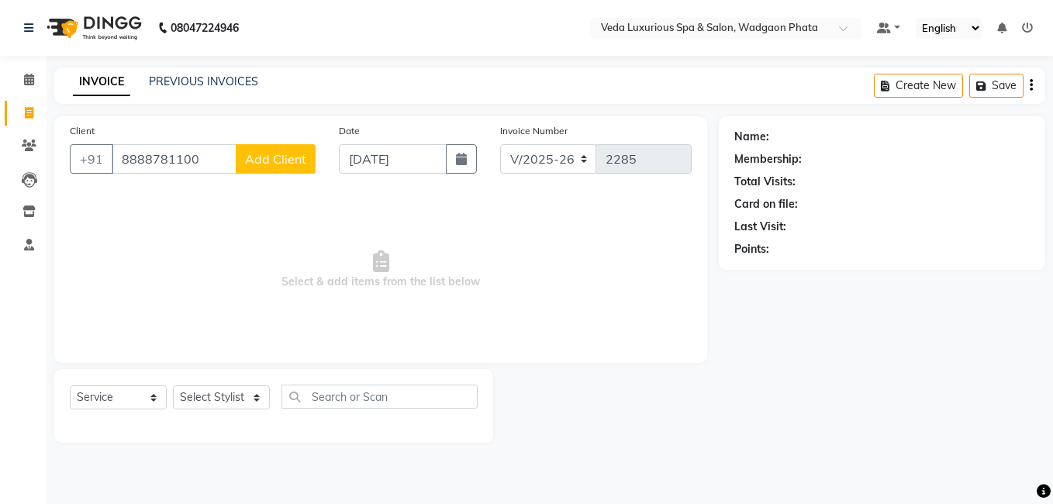
type input "8888781100"
click at [267, 162] on span "Add Client" at bounding box center [275, 159] width 61 height 16
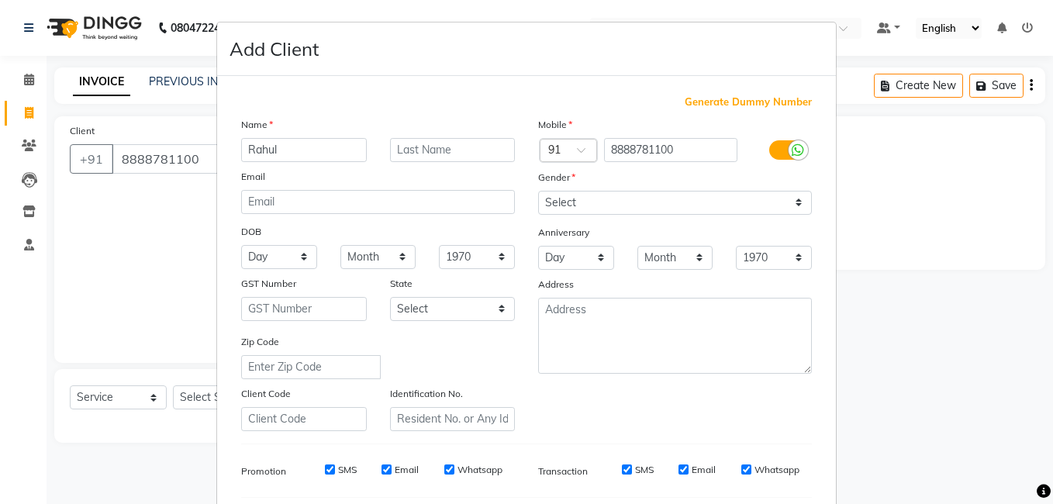
type input "Rahul"
click at [473, 146] on input "text" at bounding box center [453, 150] width 126 height 24
type input "Patil"
click at [733, 195] on select "Select [DEMOGRAPHIC_DATA] [DEMOGRAPHIC_DATA] Other Prefer Not To Say" at bounding box center [675, 203] width 274 height 24
select select "[DEMOGRAPHIC_DATA]"
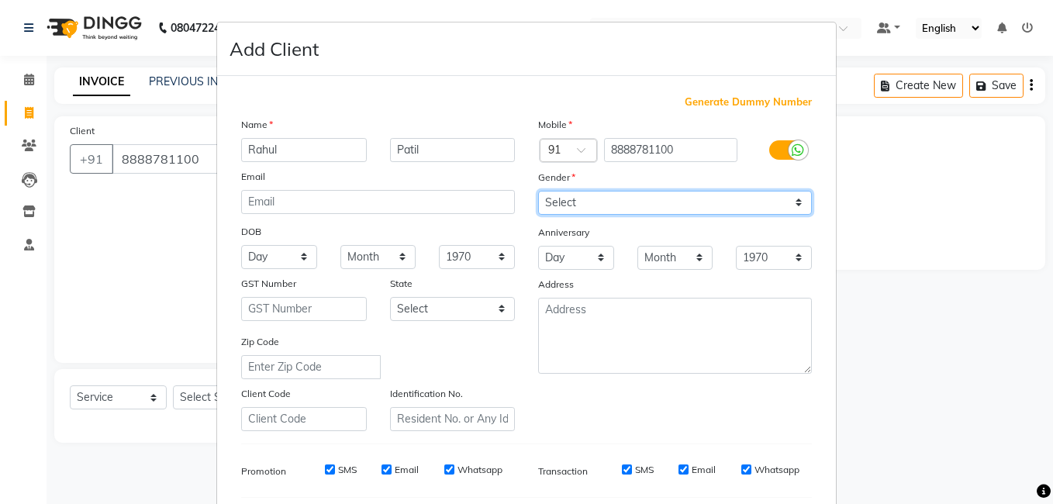
click at [538, 191] on select "Select [DEMOGRAPHIC_DATA] [DEMOGRAPHIC_DATA] Other Prefer Not To Say" at bounding box center [675, 203] width 274 height 24
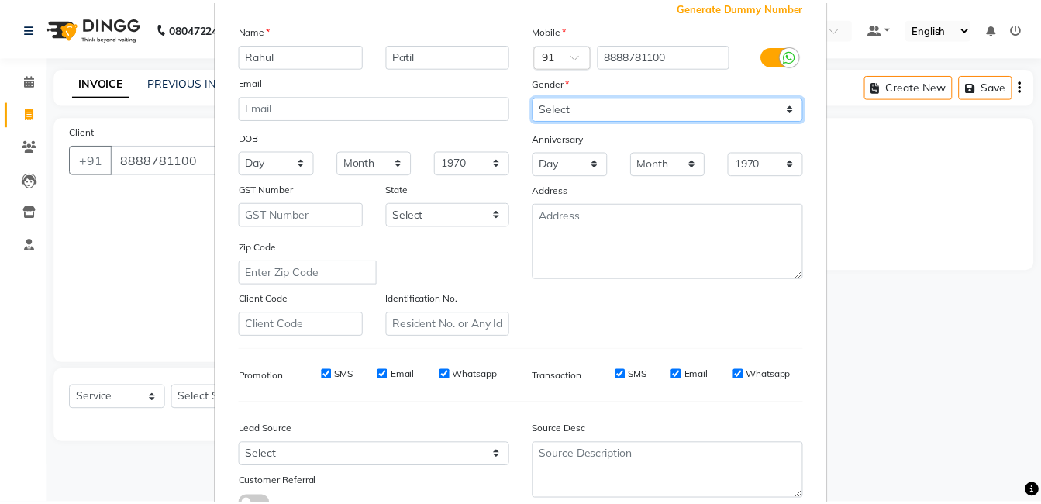
scroll to position [212, 0]
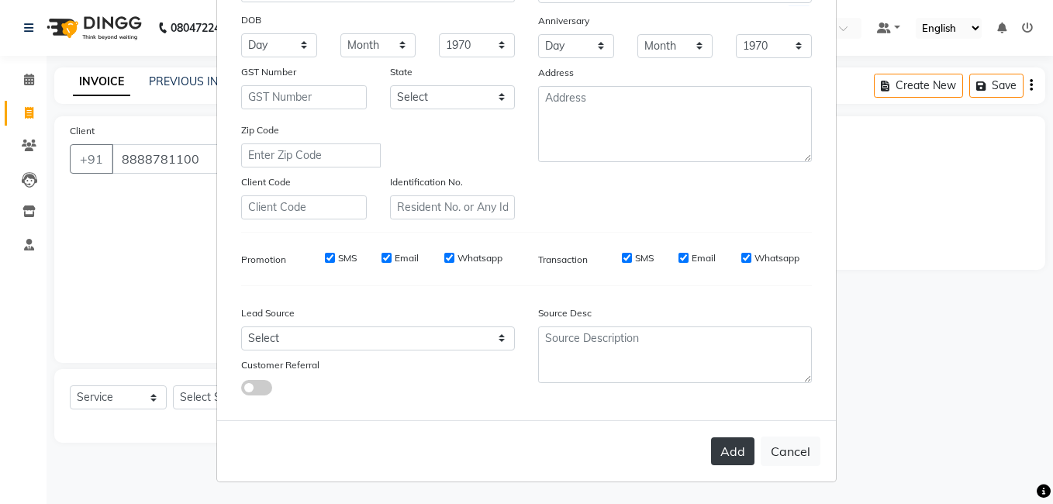
click at [732, 457] on button "Add" at bounding box center [732, 451] width 43 height 28
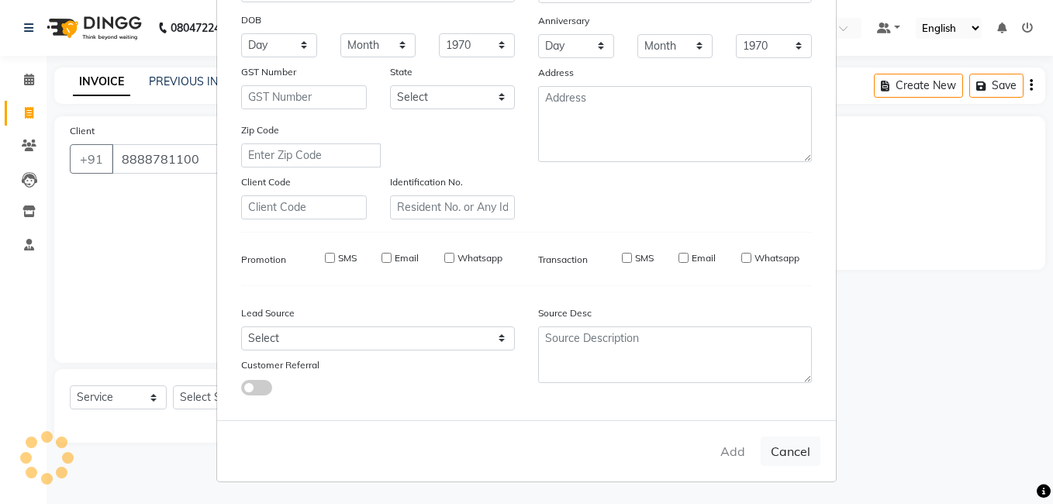
select select
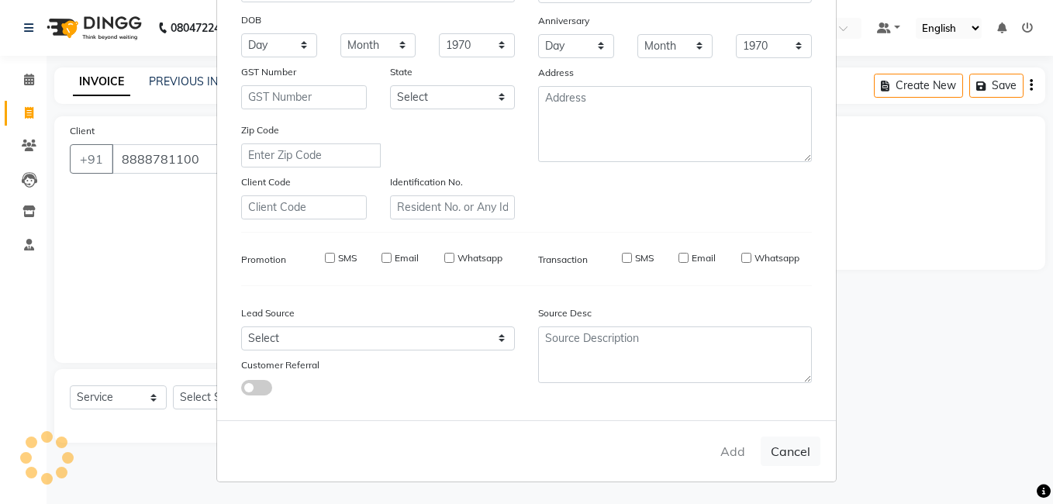
select select
checkbox input "false"
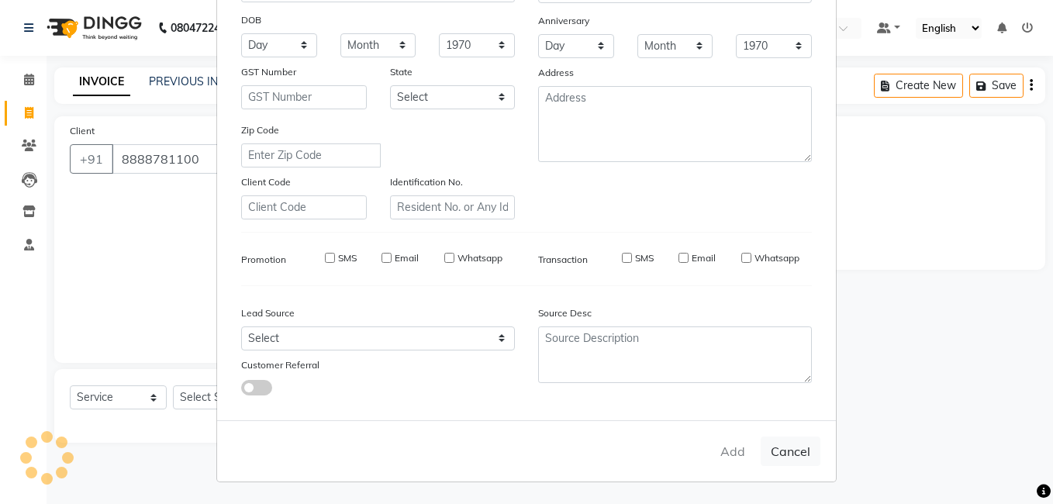
checkbox input "false"
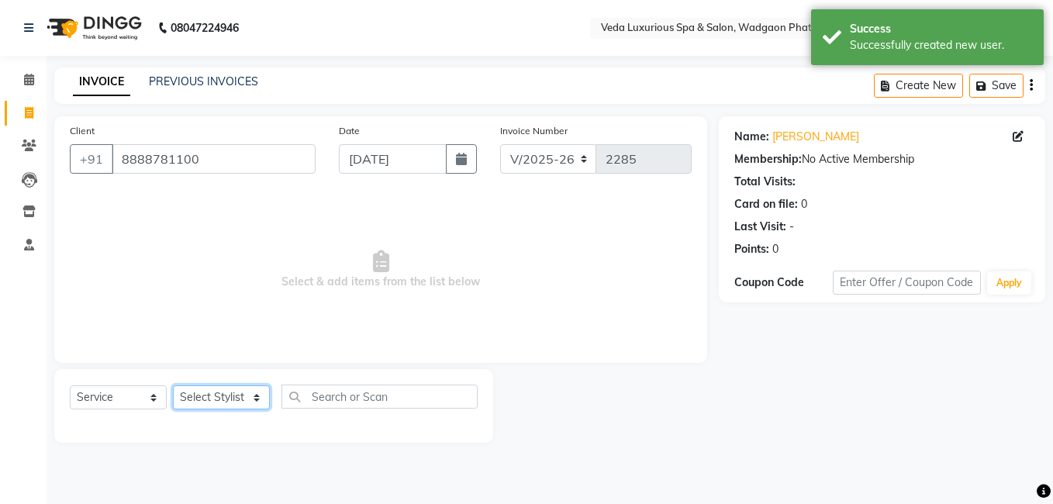
click at [214, 395] on select "Select Stylist [PERSON_NAME] GOLU [PERSON_NAME] [PERSON_NAME] [PERSON_NAME] [PE…" at bounding box center [221, 397] width 97 height 24
select select "90507"
click at [173, 385] on select "Select Stylist [PERSON_NAME] GOLU [PERSON_NAME] [PERSON_NAME] [PERSON_NAME] [PE…" at bounding box center [221, 397] width 97 height 24
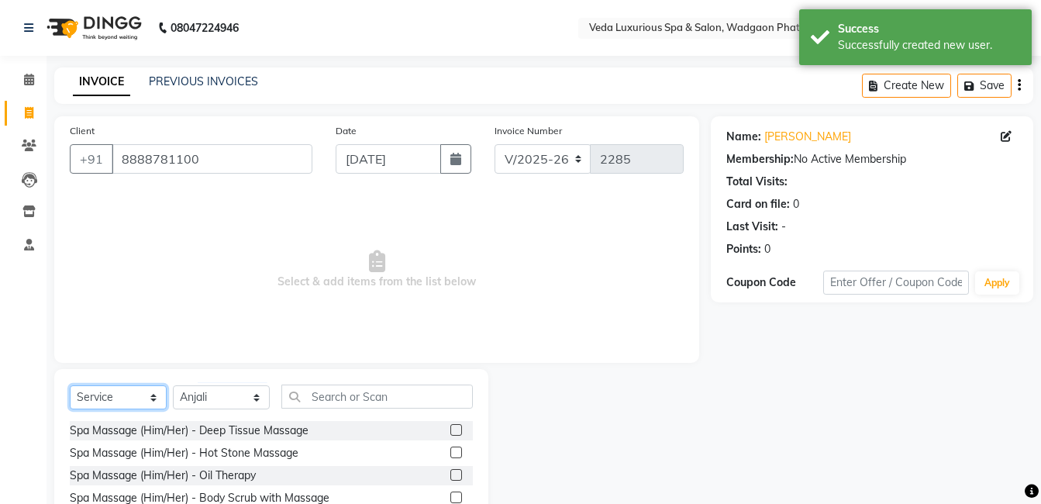
click at [105, 398] on select "Select Service Product Membership Package Voucher Prepaid Gift Card" at bounding box center [118, 397] width 97 height 24
select select "package"
click at [70, 385] on select "Select Service Product Membership Package Voucher Prepaid Gift Card" at bounding box center [118, 397] width 97 height 24
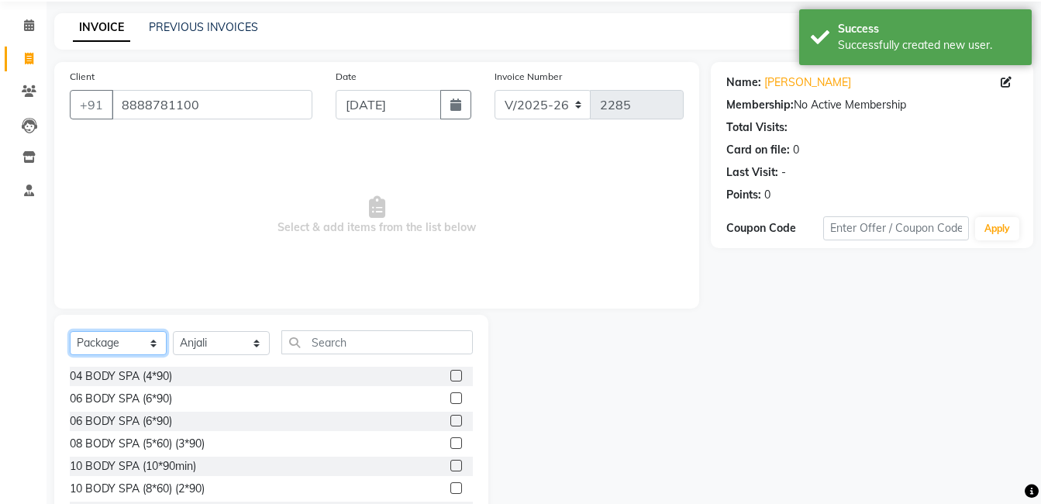
scroll to position [117, 0]
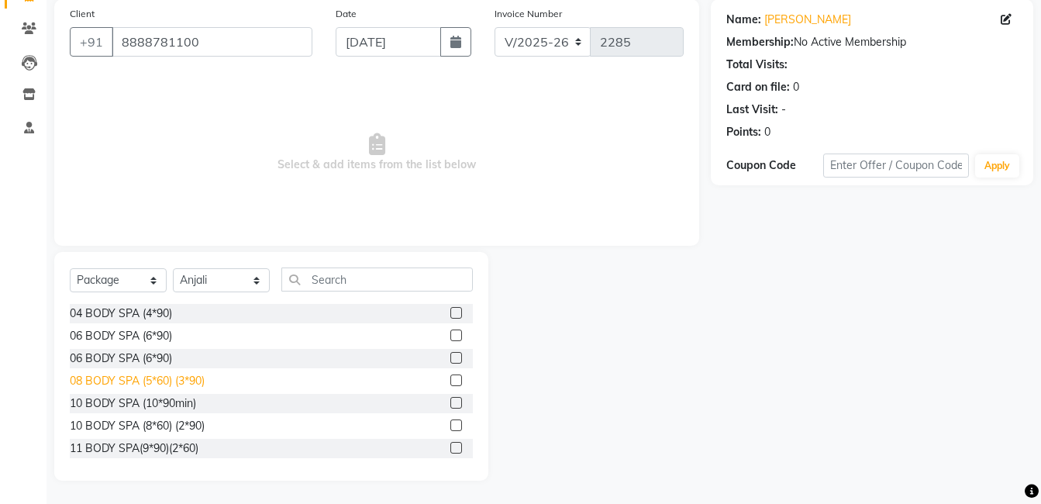
click at [130, 381] on div "08 BODY SPA (5*60) (3*90)" at bounding box center [137, 381] width 135 height 16
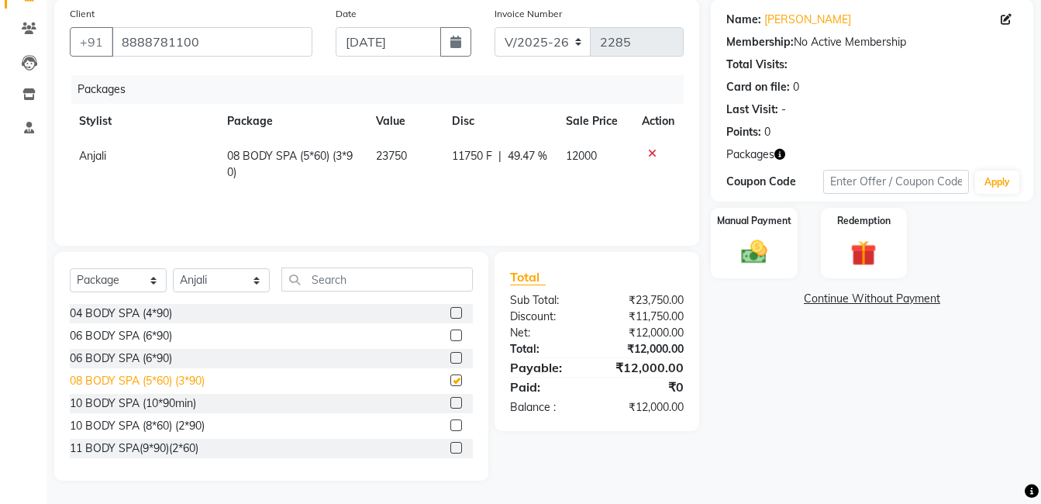
checkbox input "false"
click at [761, 254] on img at bounding box center [754, 252] width 43 height 31
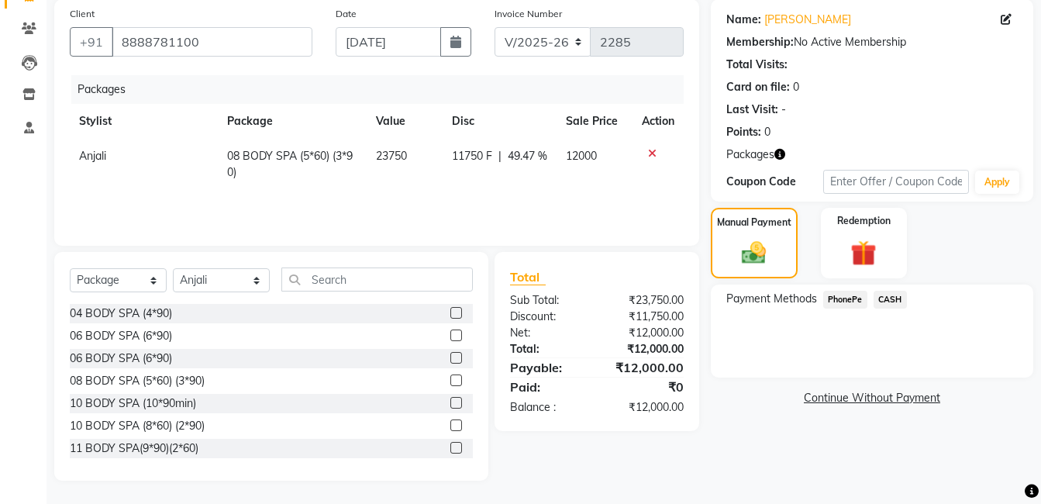
click at [847, 297] on span "PhonePe" at bounding box center [845, 300] width 44 height 18
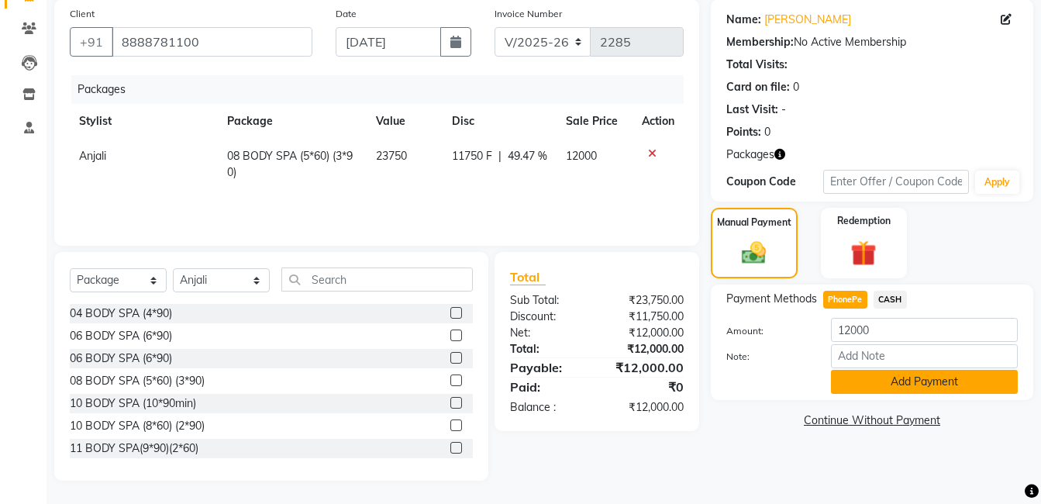
click at [911, 385] on button "Add Payment" at bounding box center [924, 382] width 187 height 24
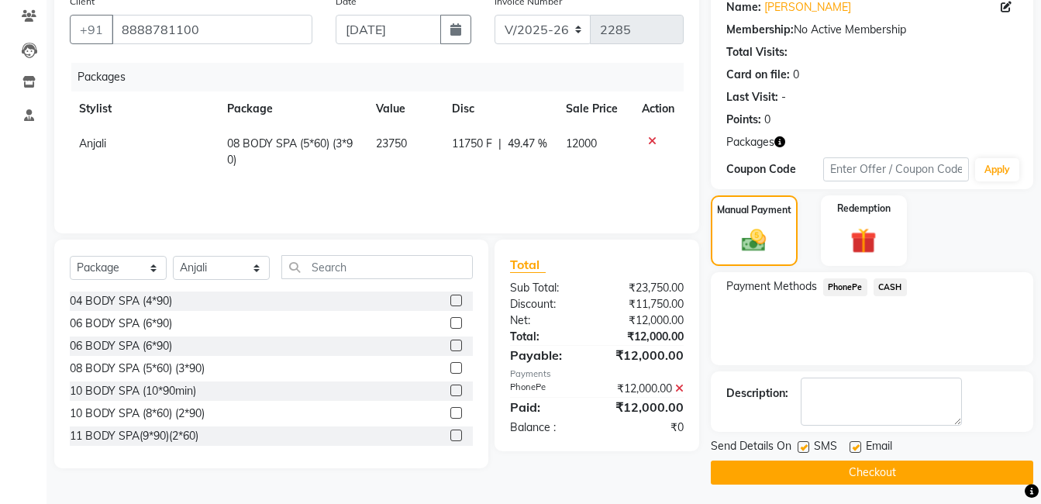
scroll to position [133, 0]
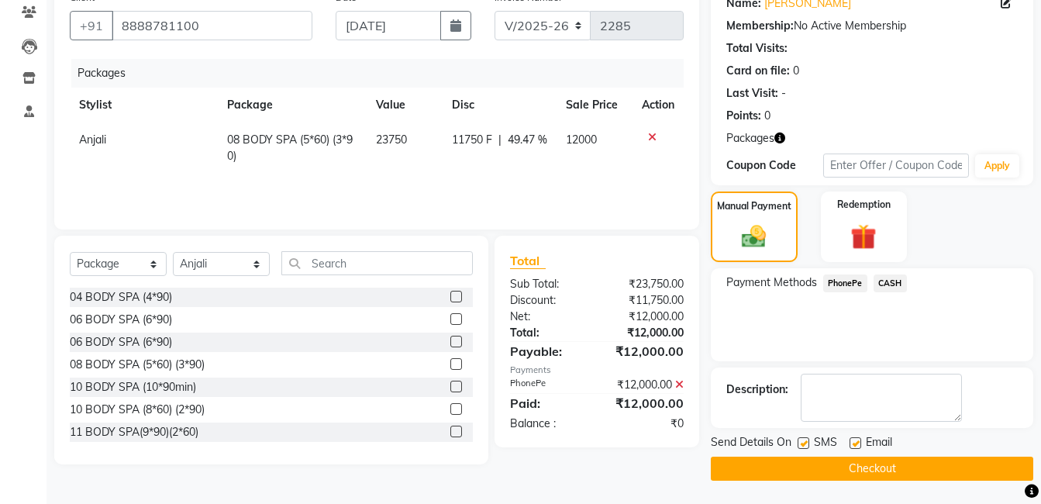
click at [917, 484] on main "INVOICE PREVIOUS INVOICES Create New Save Client [PHONE_NUMBER] Date [DATE] Inv…" at bounding box center [544, 219] width 995 height 570
click at [990, 471] on button "Checkout" at bounding box center [872, 469] width 323 height 24
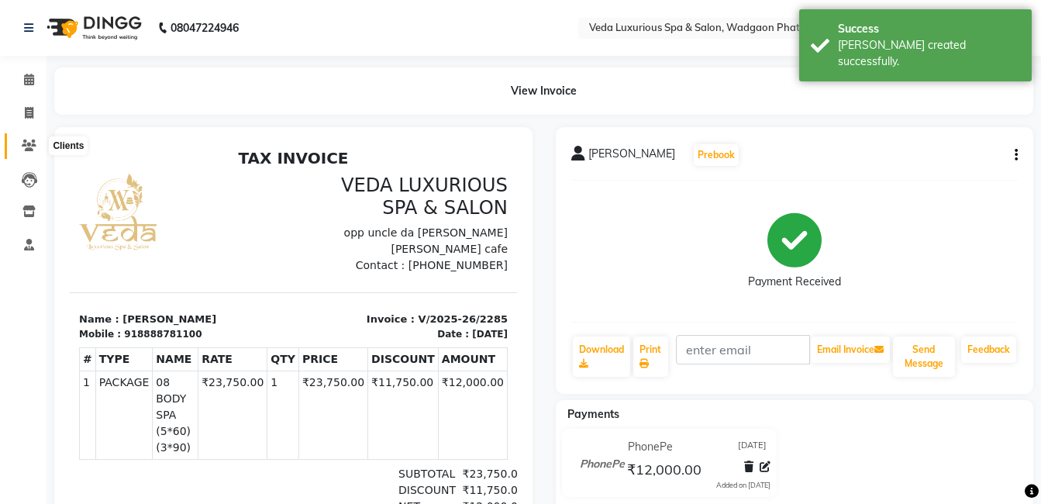
click at [29, 145] on icon at bounding box center [29, 146] width 15 height 12
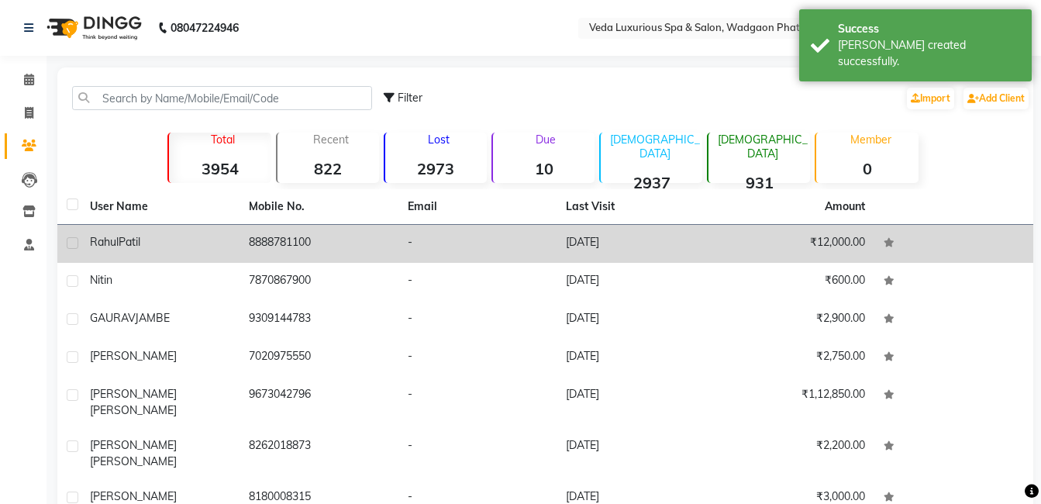
click at [210, 251] on td "[PERSON_NAME]" at bounding box center [160, 244] width 159 height 38
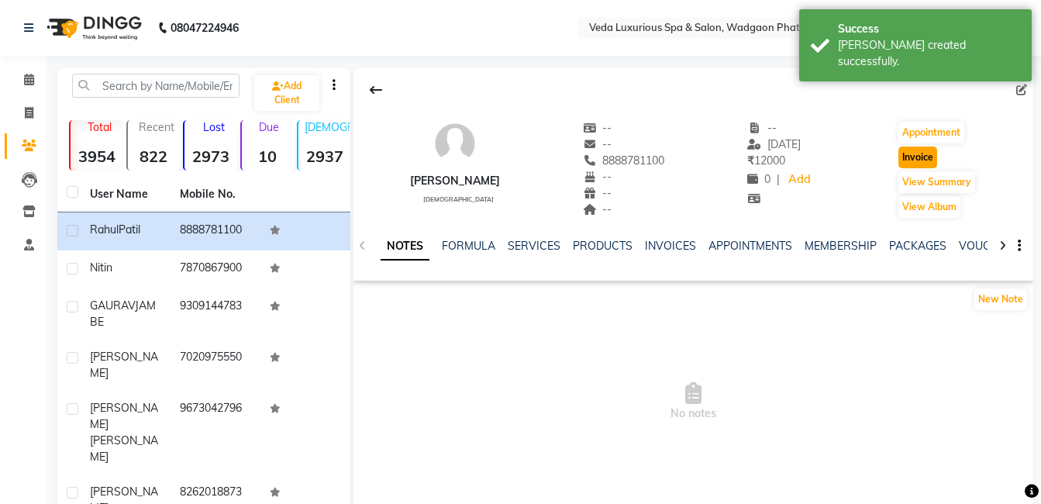
click at [931, 158] on button "Invoice" at bounding box center [918, 158] width 39 height 22
select select "service"
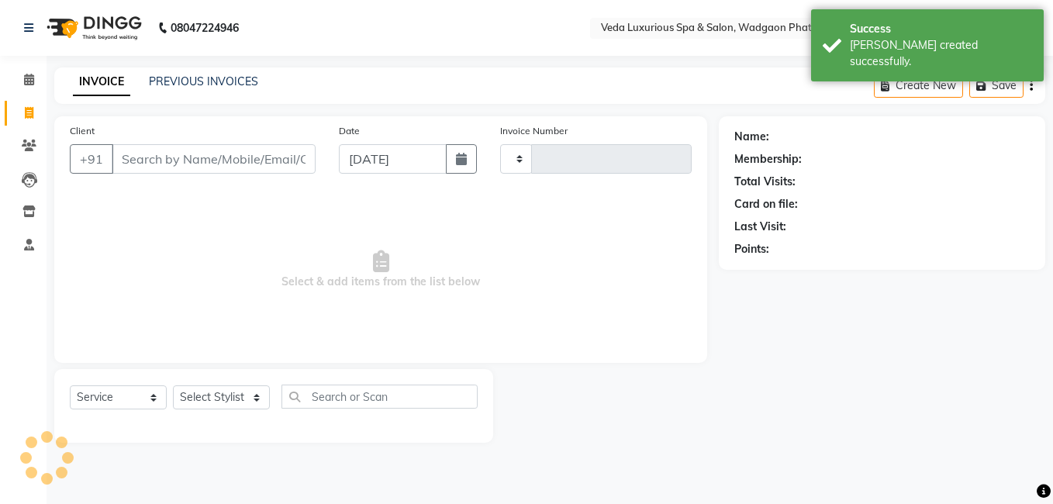
type input "2286"
select select "4666"
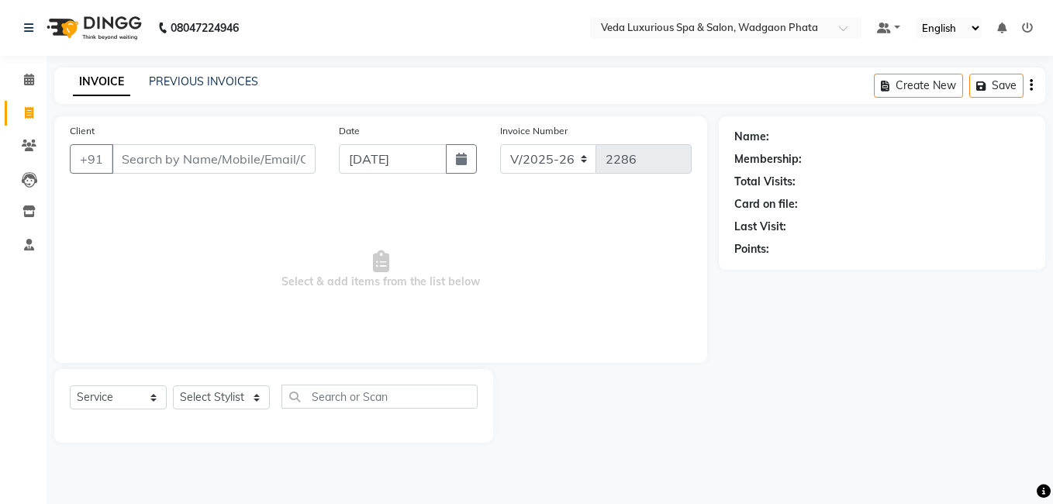
type input "8888781100"
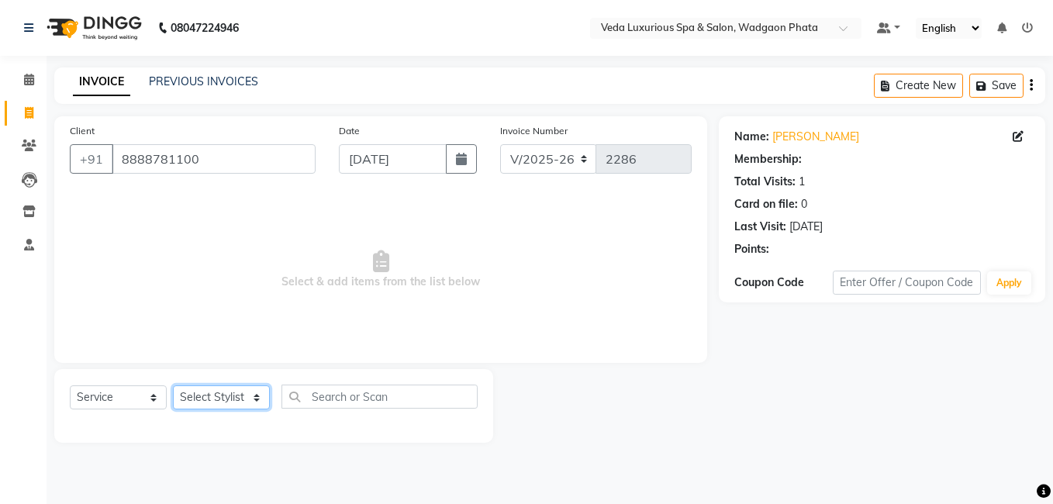
click at [206, 394] on select "Select Stylist [PERSON_NAME] GOLU [PERSON_NAME] [PERSON_NAME] [PERSON_NAME] [PE…" at bounding box center [221, 397] width 97 height 24
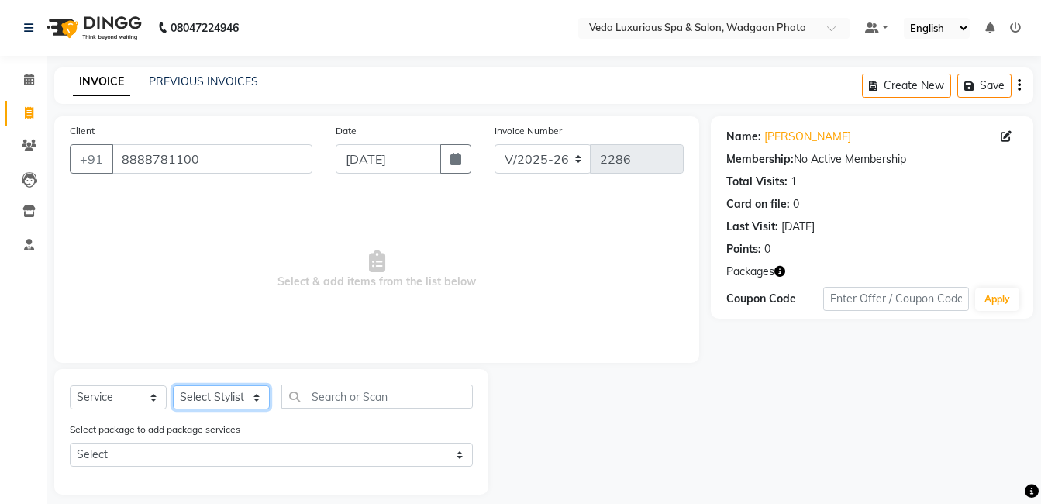
select select "70836"
click at [173, 385] on select "Select Stylist [PERSON_NAME] GOLU [PERSON_NAME] [PERSON_NAME] [PERSON_NAME] [PE…" at bounding box center [221, 397] width 97 height 24
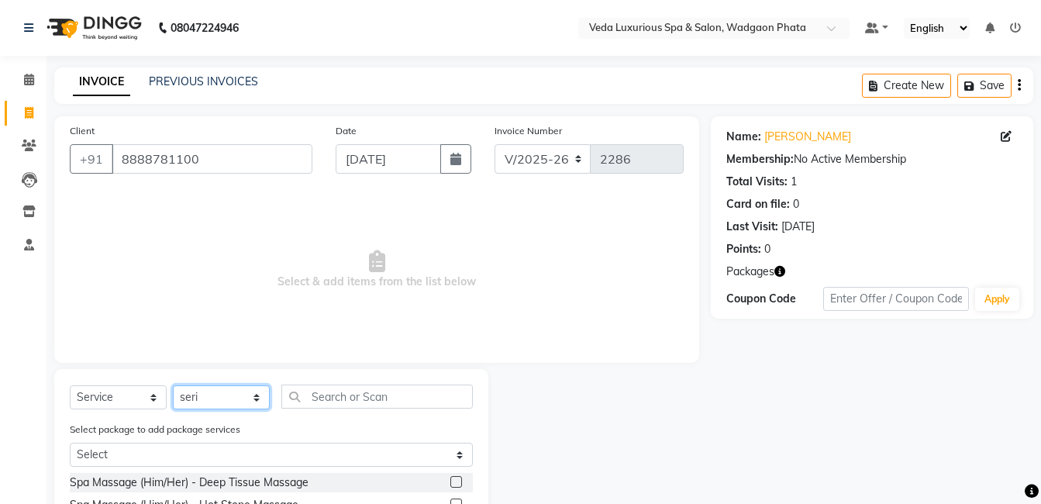
scroll to position [169, 0]
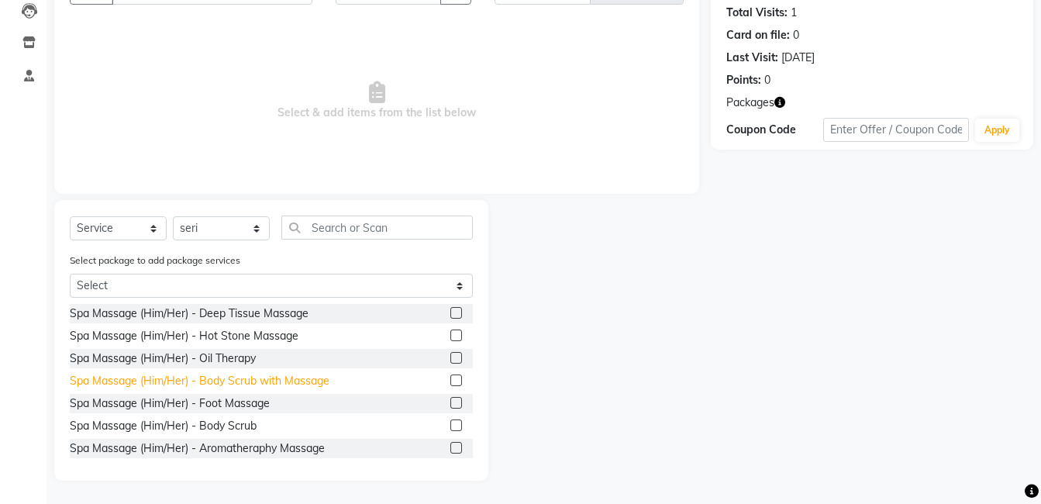
click at [259, 383] on div "Spa Massage (Him/Her) - Body Scrub with Massage" at bounding box center [200, 381] width 260 height 16
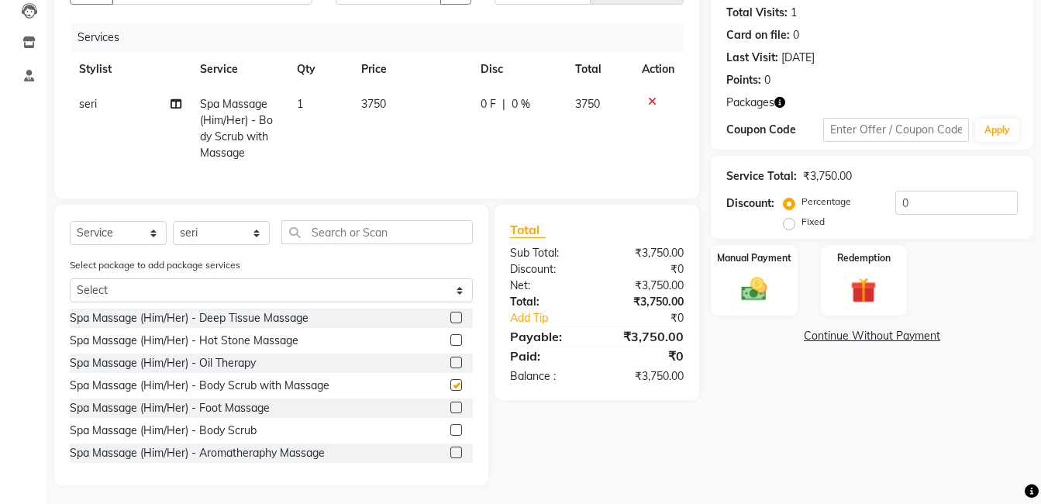
checkbox input "false"
click at [858, 279] on img at bounding box center [863, 290] width 43 height 33
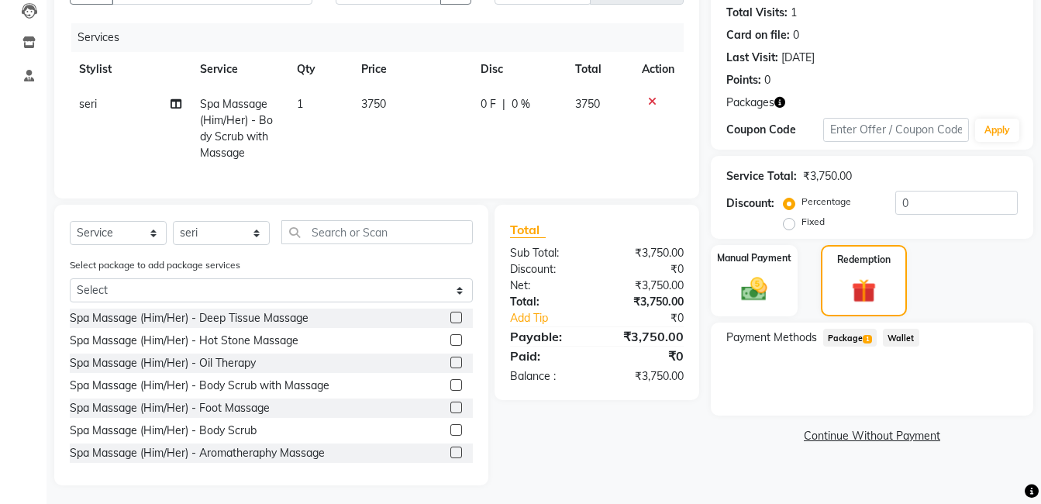
click at [856, 339] on span "Package 1" at bounding box center [849, 338] width 53 height 18
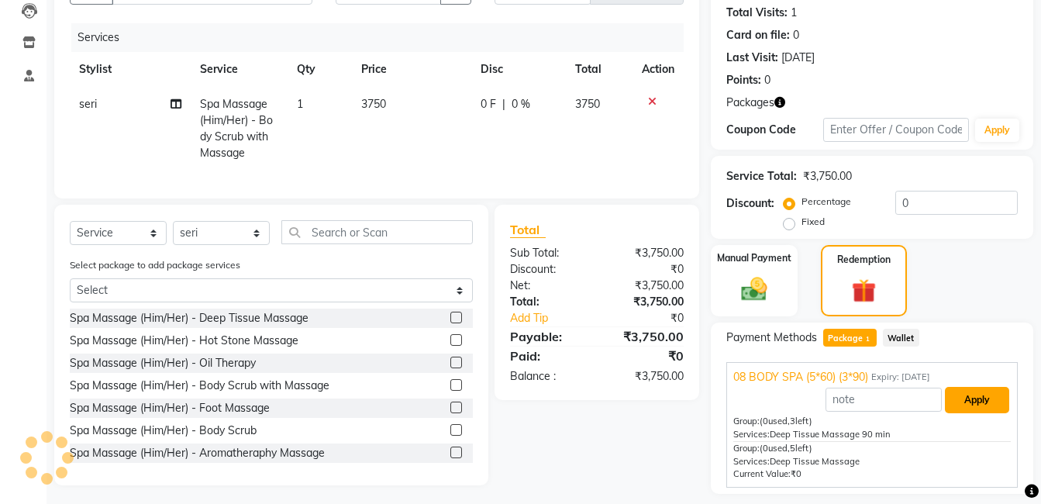
click at [983, 405] on button "Apply" at bounding box center [977, 400] width 64 height 26
type input "08 BODY SPA (5*60) (3*90)"
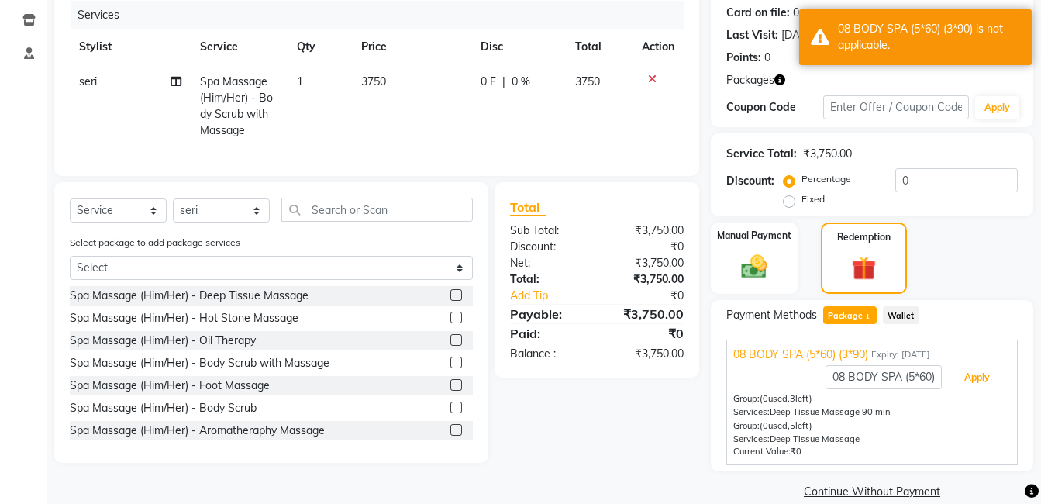
scroll to position [214, 0]
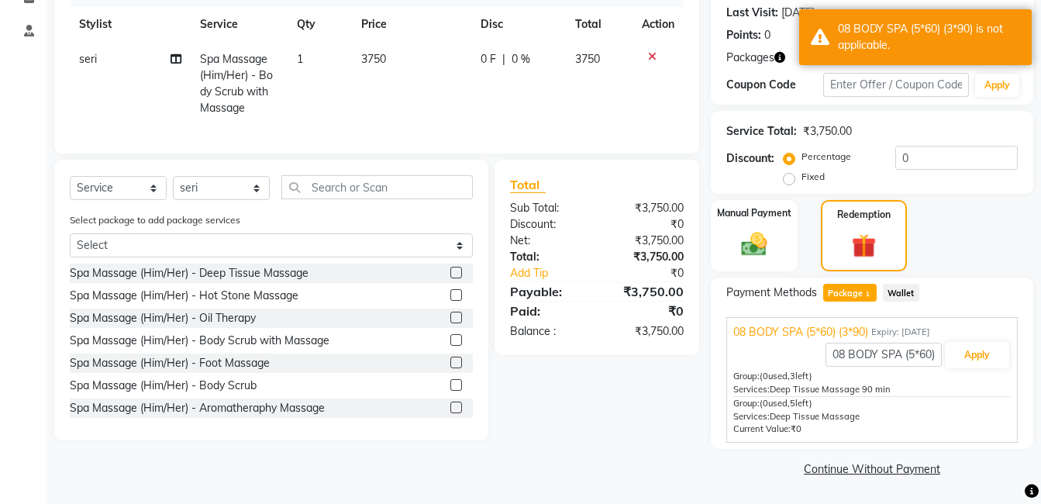
click at [849, 390] on span "Deep Tissue Massage 90 min" at bounding box center [830, 389] width 121 height 11
click at [771, 399] on span "(0 used, 5 left)" at bounding box center [786, 403] width 53 height 11
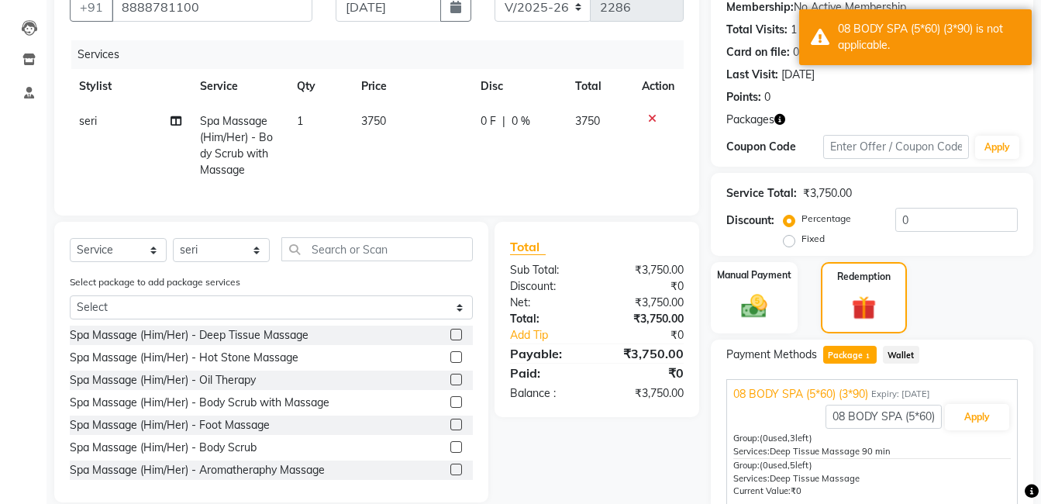
scroll to position [59, 0]
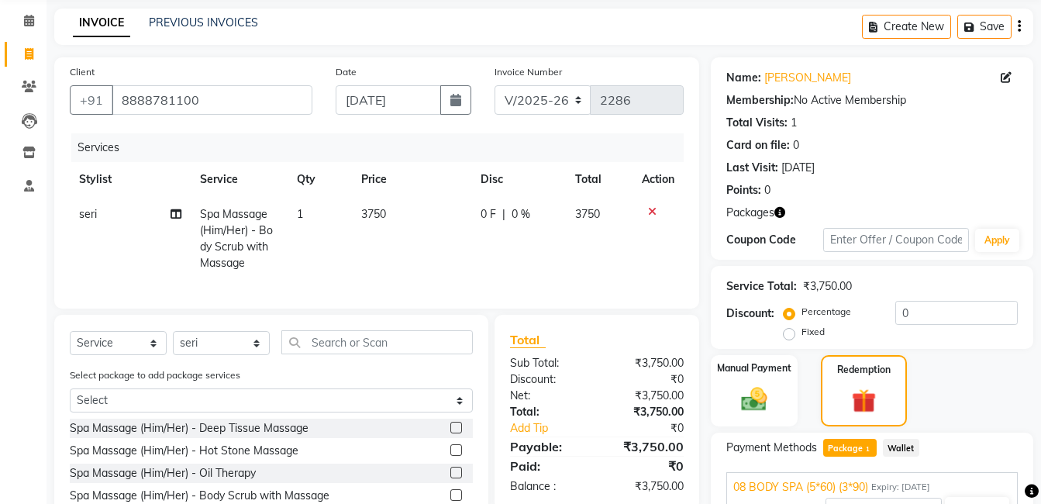
click at [650, 212] on icon at bounding box center [652, 211] width 9 height 11
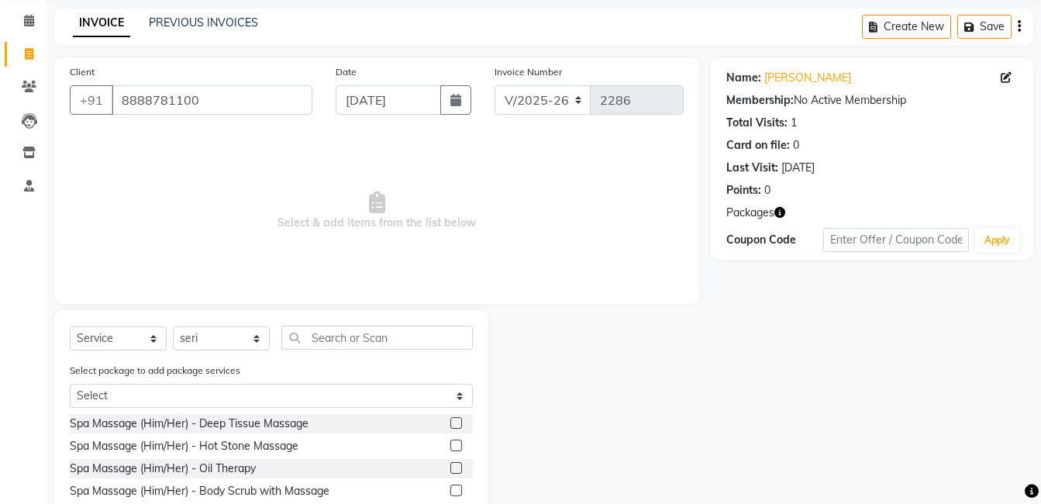
scroll to position [169, 0]
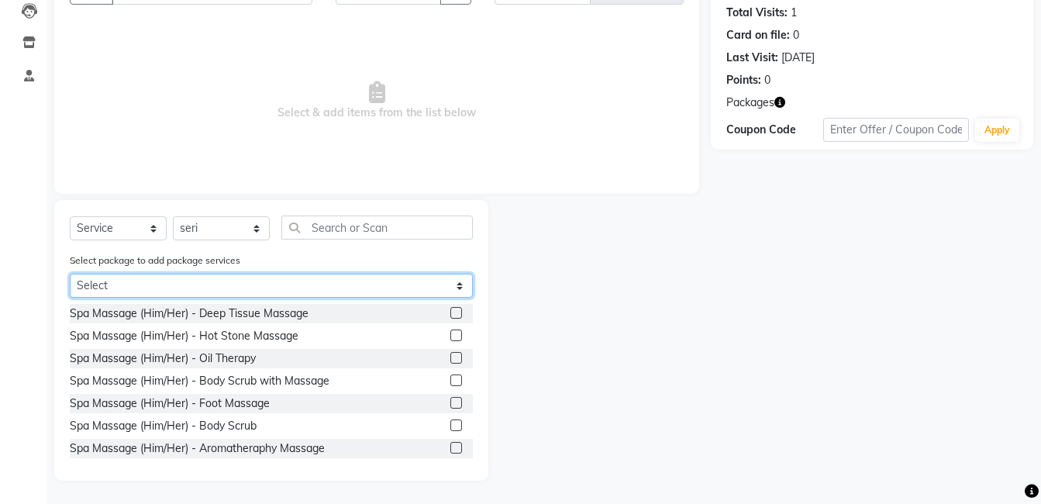
click at [357, 287] on select "Select 08 BODY SPA (5*60) (3*90)" at bounding box center [271, 286] width 403 height 24
select select "1: Object"
click at [70, 298] on select "Select 08 BODY SPA (5*60) (3*90)" at bounding box center [271, 286] width 403 height 24
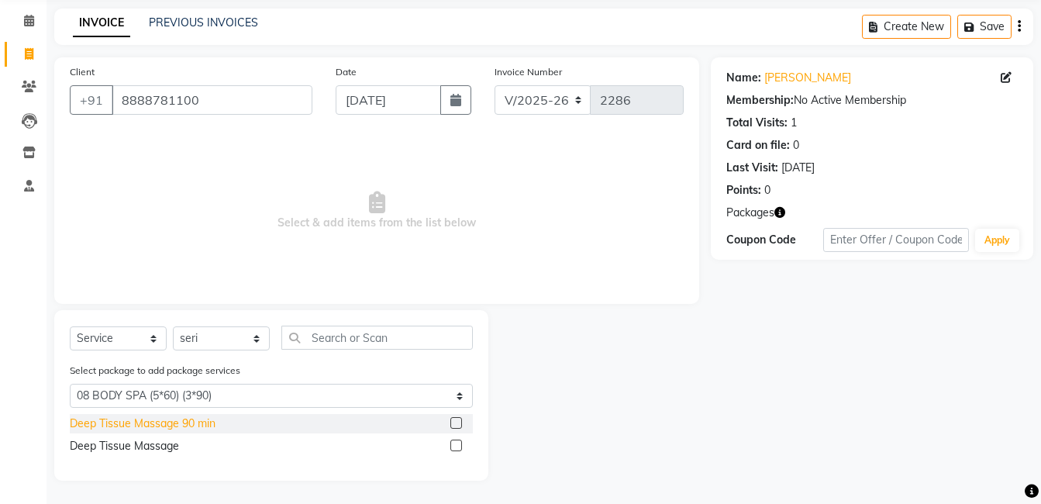
click at [153, 416] on div "Deep Tissue Massage 90 min" at bounding box center [143, 424] width 146 height 16
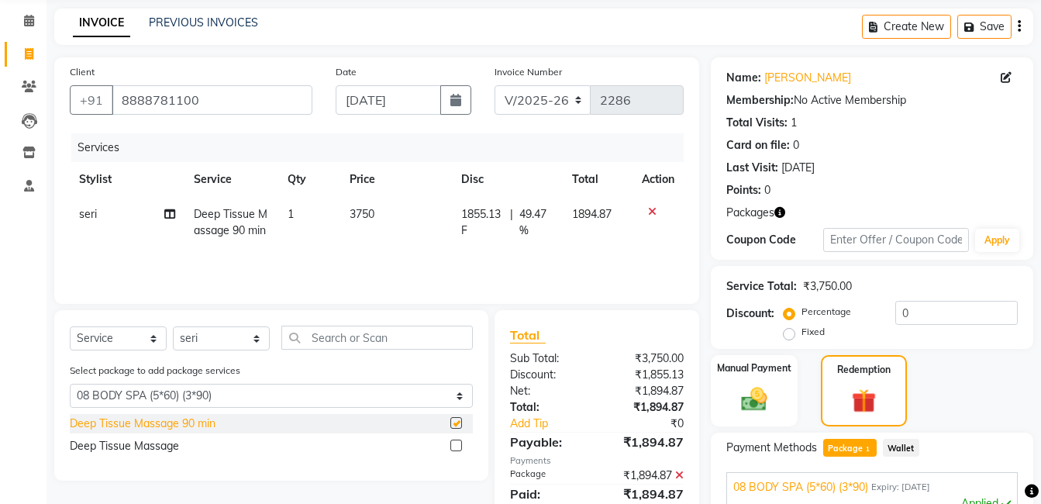
checkbox input "false"
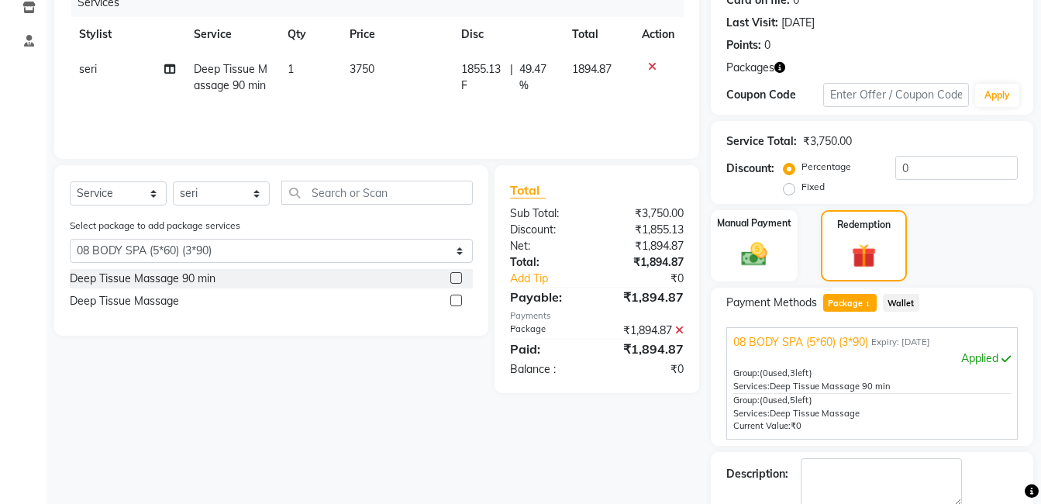
scroll to position [288, 0]
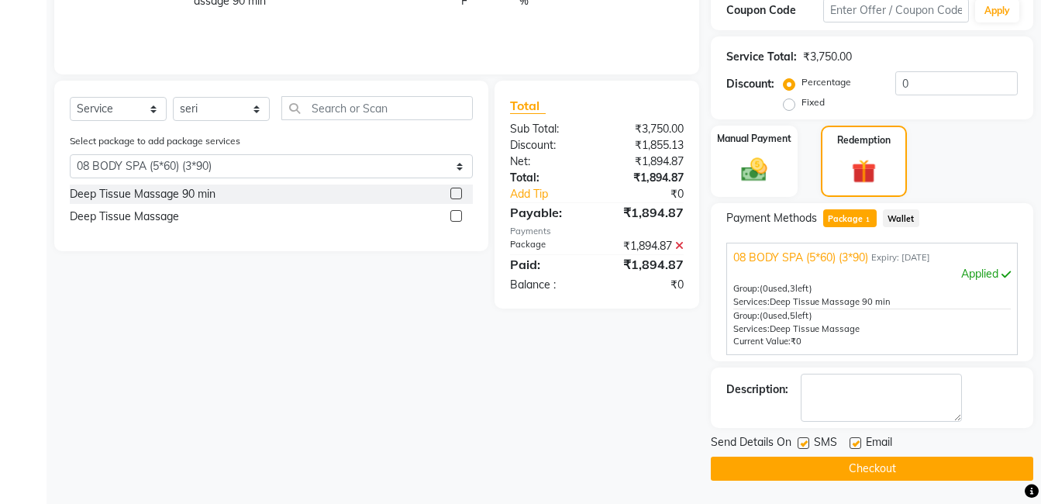
click at [901, 465] on button "Checkout" at bounding box center [872, 469] width 323 height 24
